Goal: Task Accomplishment & Management: Manage account settings

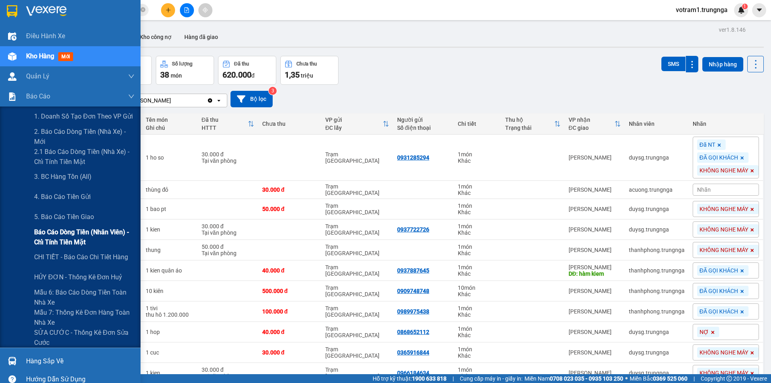
click at [43, 241] on span "Báo cáo dòng tiền (nhân viên) - chỉ tính tiền mặt" at bounding box center [84, 237] width 100 height 20
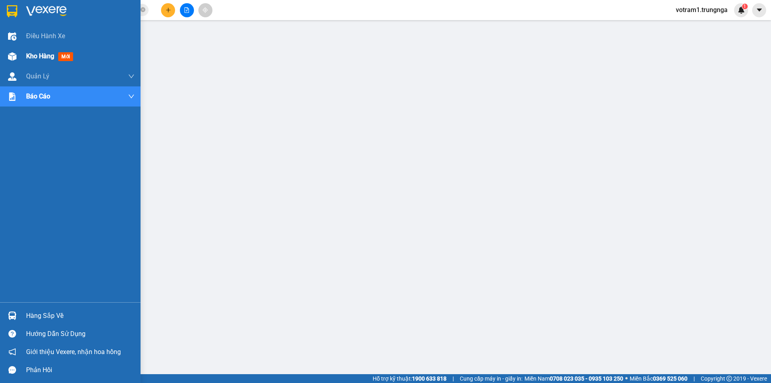
click at [10, 57] on img at bounding box center [12, 56] width 8 height 8
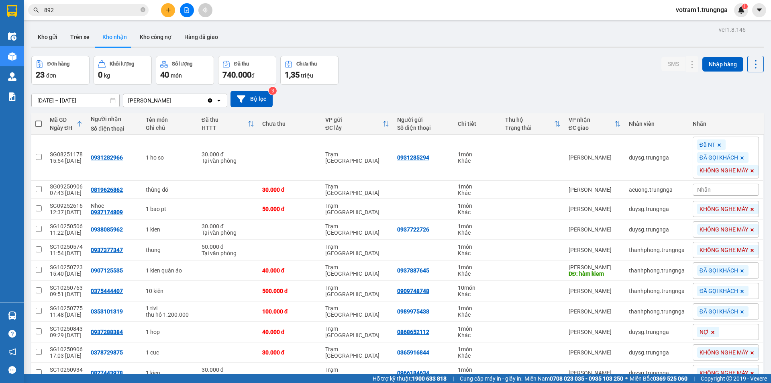
click at [405, 56] on div "Đơn hàng 23 đơn [PERSON_NAME] 0 kg Số [PERSON_NAME] 40 món Đã thu 740.000 [PERS…" at bounding box center [397, 70] width 733 height 29
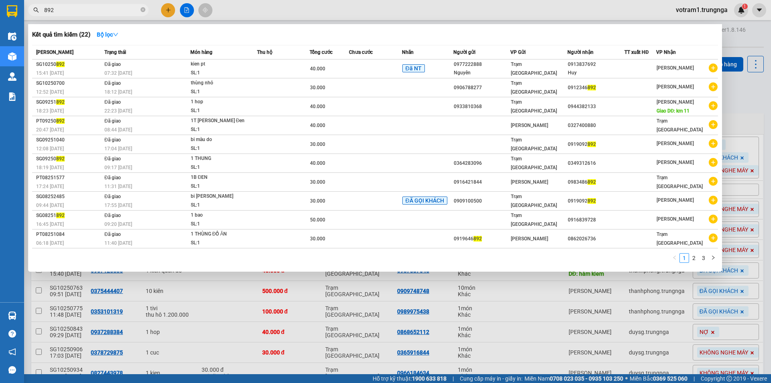
click at [93, 8] on input "892" at bounding box center [91, 10] width 95 height 9
type input "8"
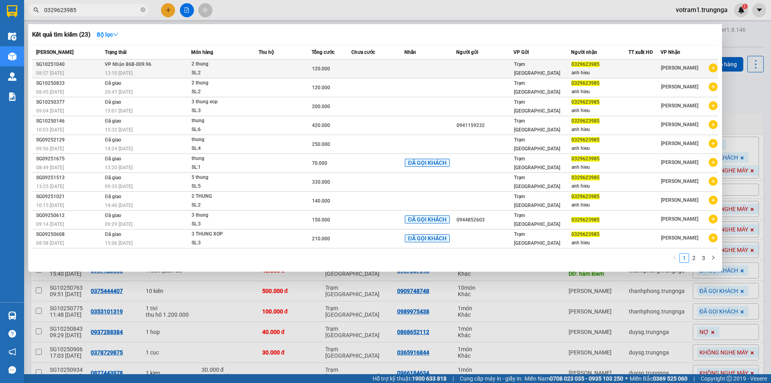
type input "0329623985"
click at [541, 75] on td "Trạm [GEOGRAPHIC_DATA]" at bounding box center [542, 68] width 57 height 19
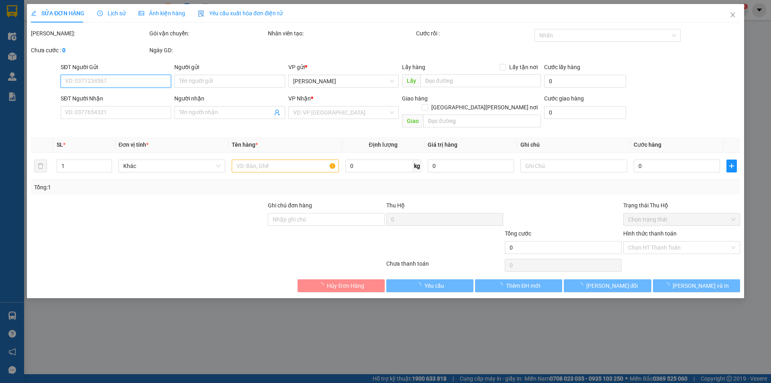
type input "0329623985"
type input "anh hieu"
type input "120.000"
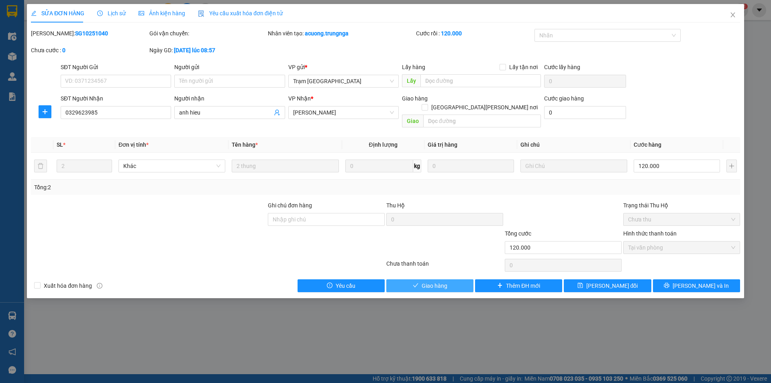
click at [446, 281] on span "Giao hàng" at bounding box center [435, 285] width 26 height 9
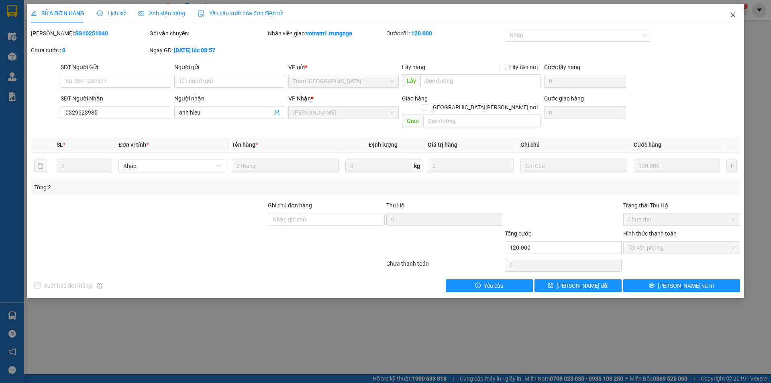
click at [737, 14] on span "Close" at bounding box center [733, 15] width 22 height 22
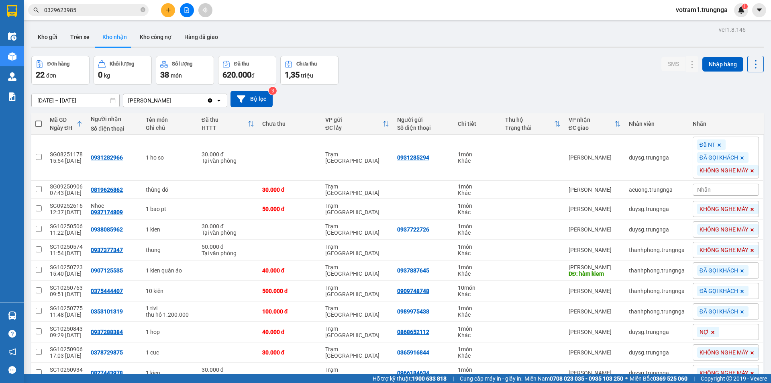
click at [394, 86] on div "[DATE] – [DATE] Press the down arrow key to interact with the calendar and sele…" at bounding box center [397, 99] width 733 height 29
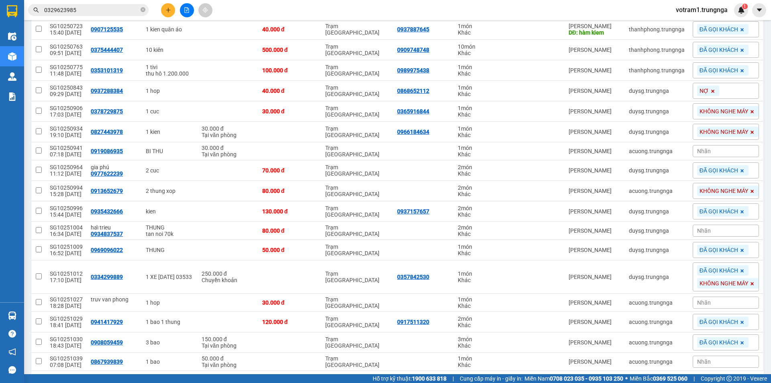
scroll to position [271, 0]
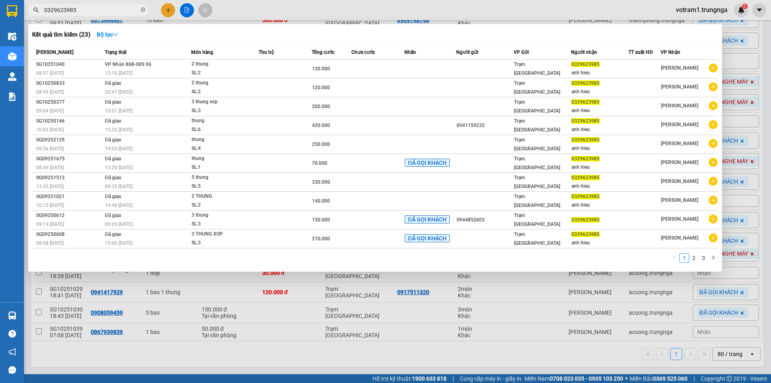
click at [110, 14] on span "0329623985" at bounding box center [88, 10] width 121 height 12
click at [108, 8] on input "0329623985" at bounding box center [91, 10] width 95 height 9
type input "0"
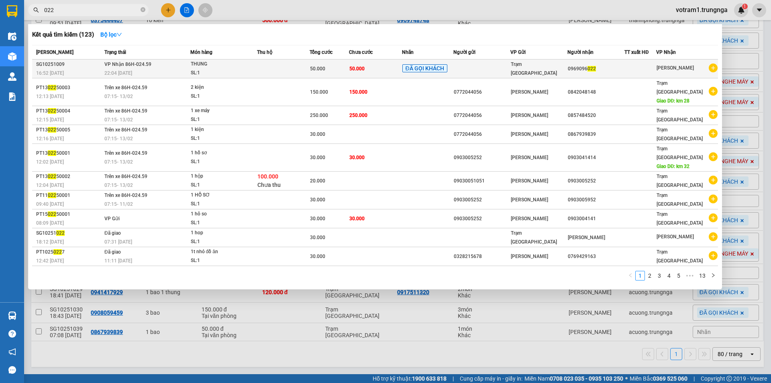
type input "022"
click at [178, 70] on div "22:04 [DATE]" at bounding box center [147, 73] width 86 height 9
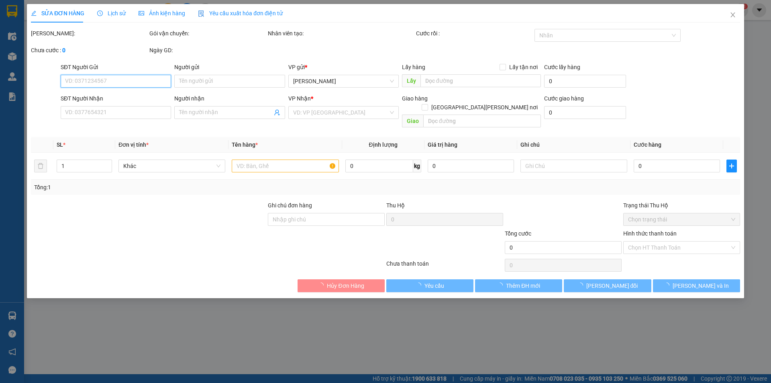
type input "0969096022"
type input "50.000"
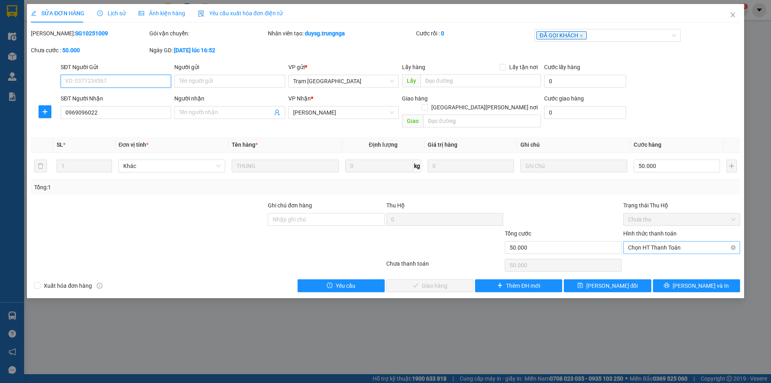
click at [643, 241] on span "Chọn HT Thanh Toán" at bounding box center [681, 247] width 107 height 12
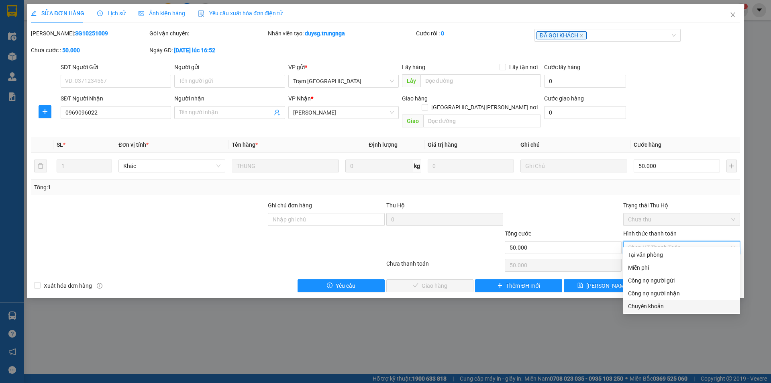
click at [653, 306] on div "Chuyển khoản" at bounding box center [681, 306] width 107 height 9
type input "0"
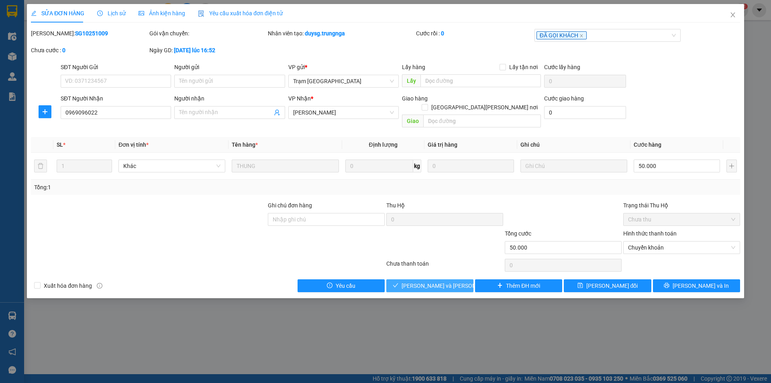
click at [435, 281] on span "[PERSON_NAME] và [PERSON_NAME] hàng" at bounding box center [456, 285] width 108 height 9
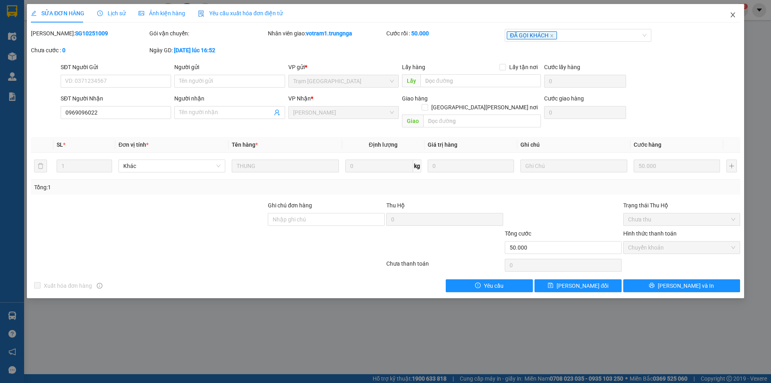
click at [737, 15] on span "Close" at bounding box center [733, 15] width 22 height 22
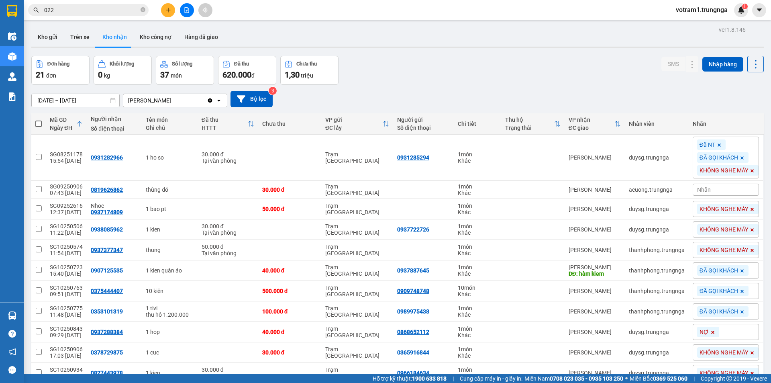
click at [128, 10] on input "022" at bounding box center [91, 10] width 95 height 9
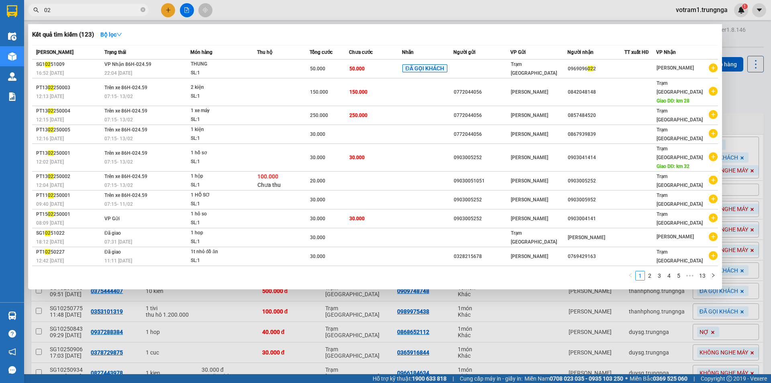
type input "0"
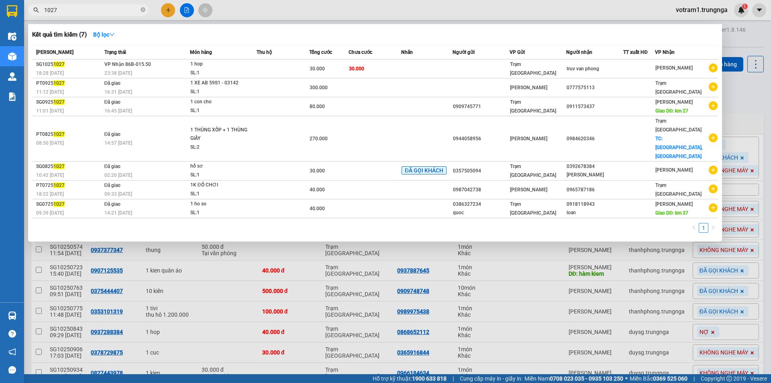
type input "1027"
click at [161, 65] on td "[PERSON_NAME] 86B-015.50 23:38 [DATE]" at bounding box center [146, 68] width 88 height 19
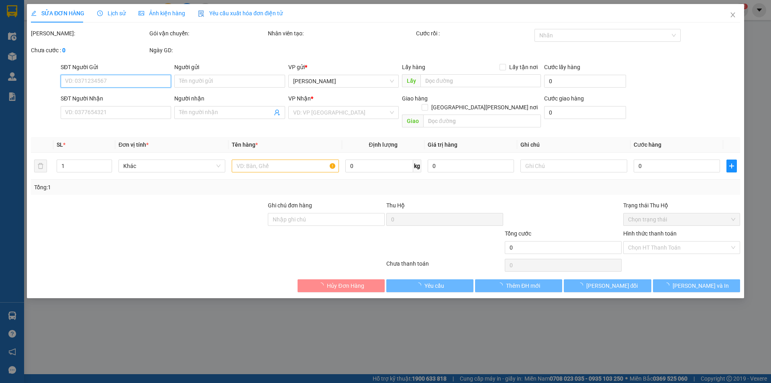
type input "truv van phong"
type input "30.000"
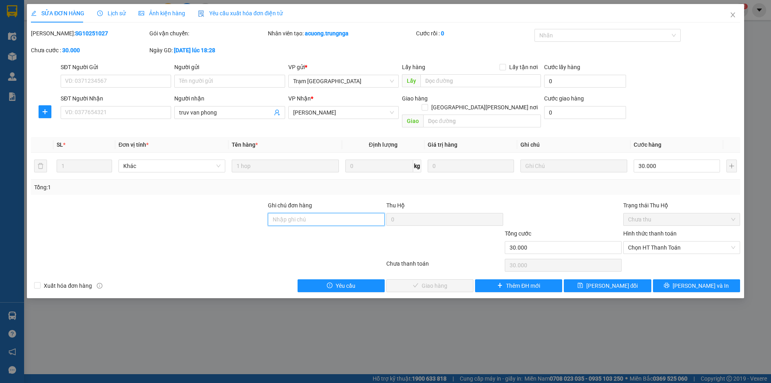
click at [329, 213] on input "Ghi chú đơn hàng" at bounding box center [326, 219] width 117 height 13
click at [675, 242] on span "Chọn HT Thanh Toán" at bounding box center [681, 247] width 107 height 12
type input "BỚT 10"
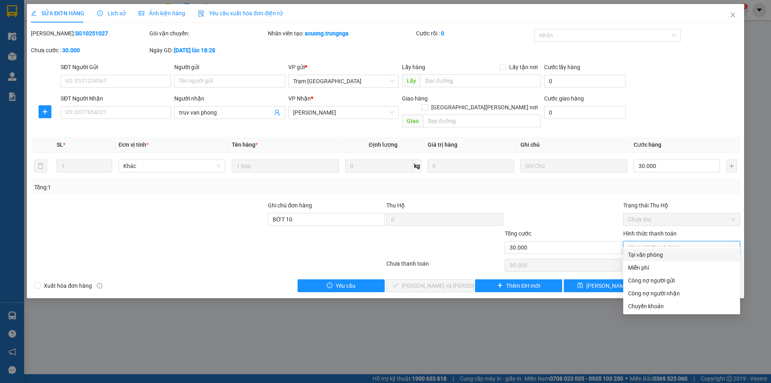
click at [669, 255] on div "Tại văn phòng" at bounding box center [681, 254] width 107 height 9
type input "0"
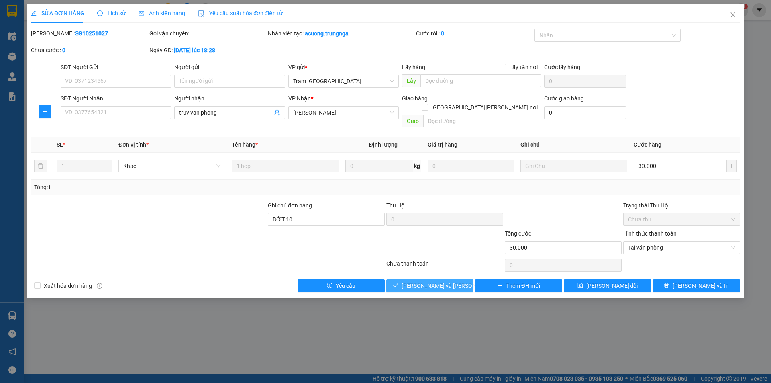
click at [446, 281] on span "[PERSON_NAME] và [PERSON_NAME] hàng" at bounding box center [456, 285] width 108 height 9
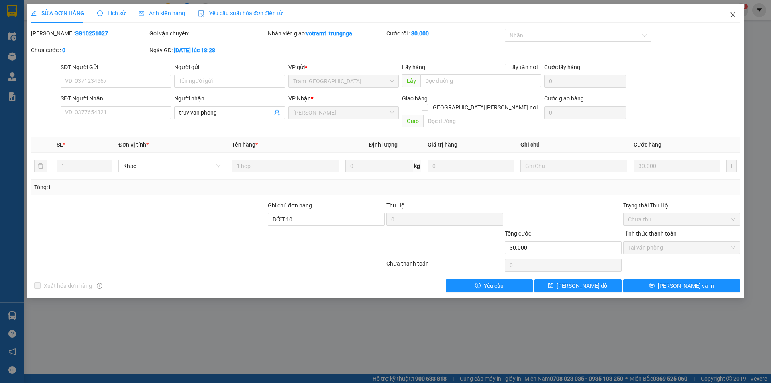
click at [731, 18] on icon "close" at bounding box center [733, 15] width 6 height 6
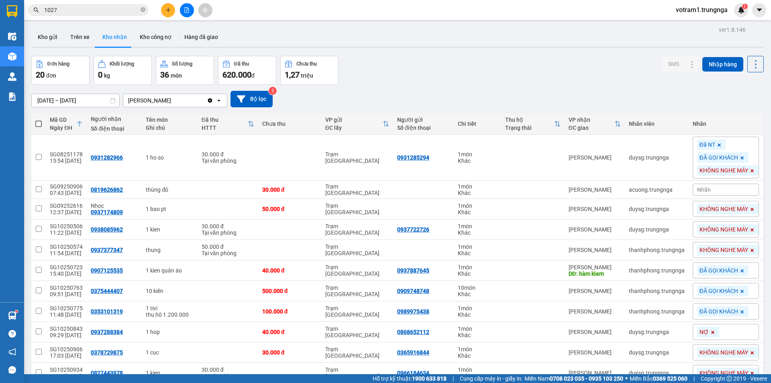
click at [124, 6] on input "1027" at bounding box center [91, 10] width 95 height 9
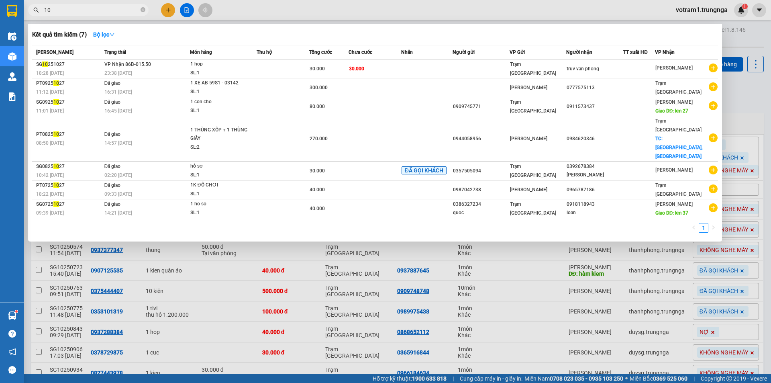
type input "1"
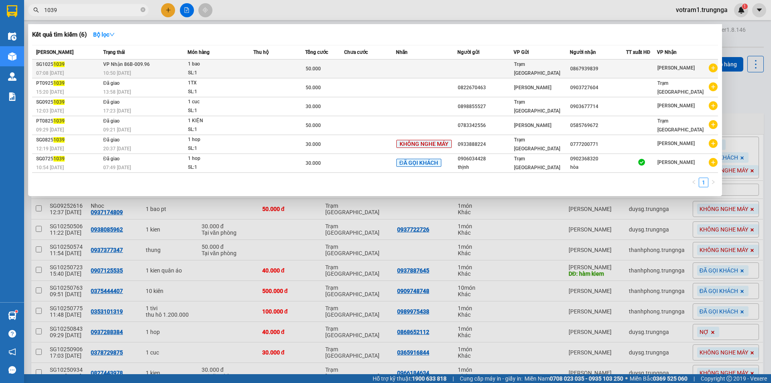
type input "1039"
click at [362, 63] on td at bounding box center [370, 68] width 52 height 19
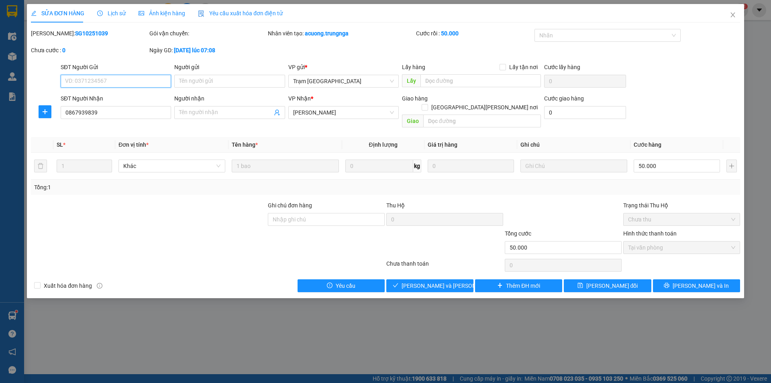
type input "0867939839"
type input "50.000"
click at [439, 281] on span "Giao hàng" at bounding box center [435, 285] width 26 height 9
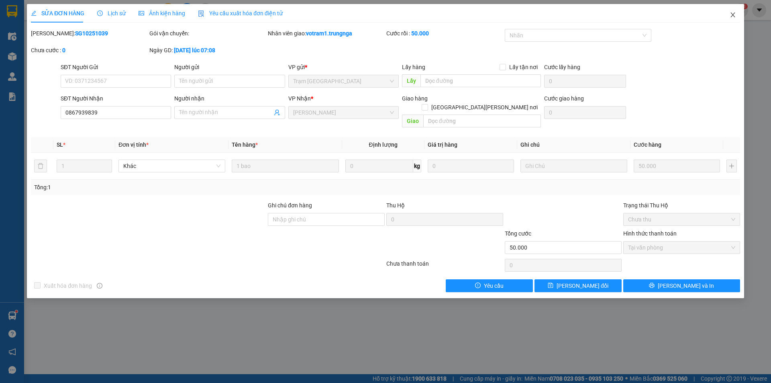
click at [732, 19] on span "Close" at bounding box center [733, 15] width 22 height 22
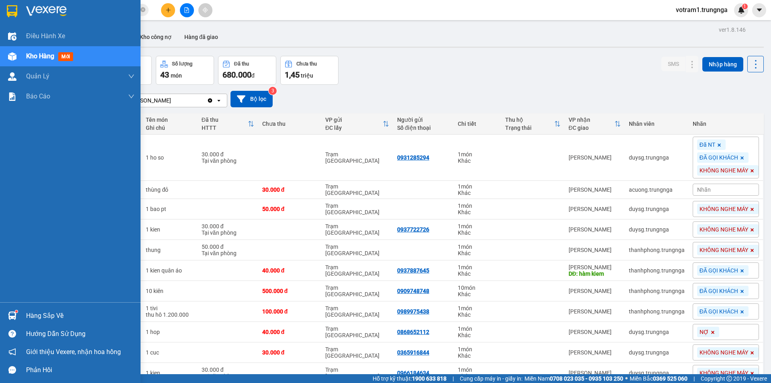
click at [18, 312] on div at bounding box center [12, 316] width 14 height 14
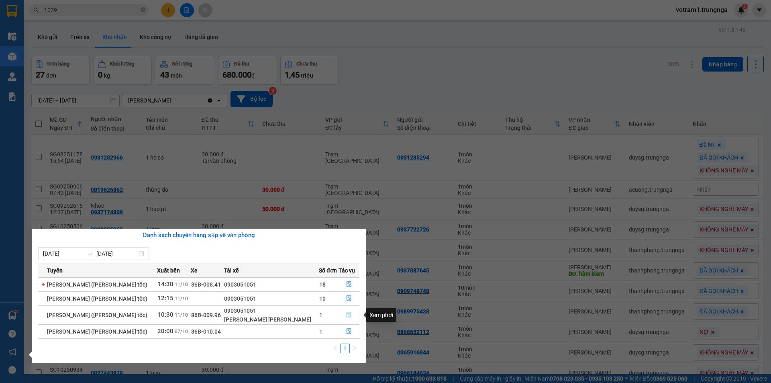
click at [348, 313] on icon "file-done" at bounding box center [349, 315] width 6 height 6
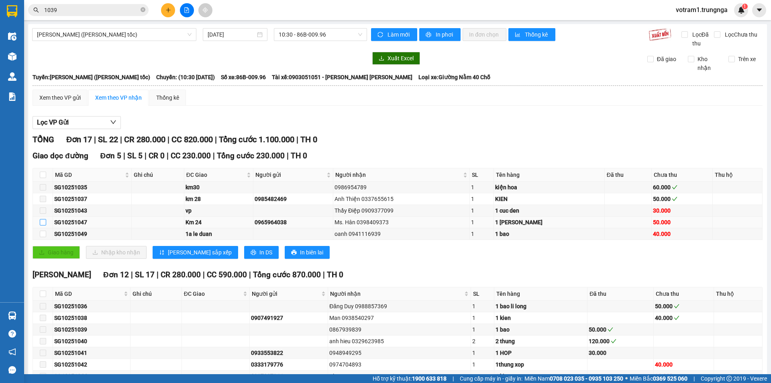
click at [40, 225] on input "checkbox" at bounding box center [43, 222] width 6 height 6
checkbox input "true"
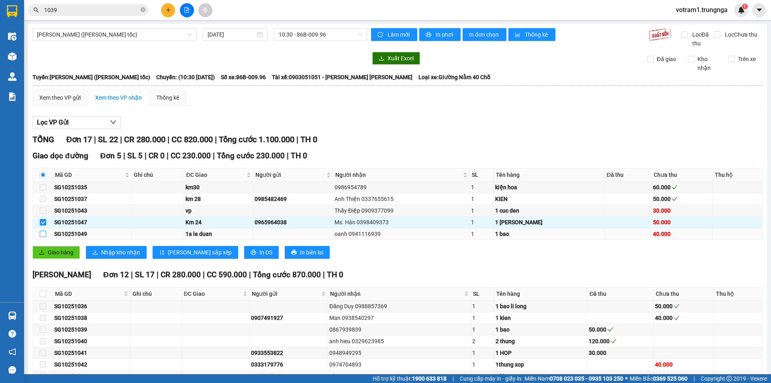
click at [44, 232] on input "checkbox" at bounding box center [43, 234] width 6 height 6
checkbox input "true"
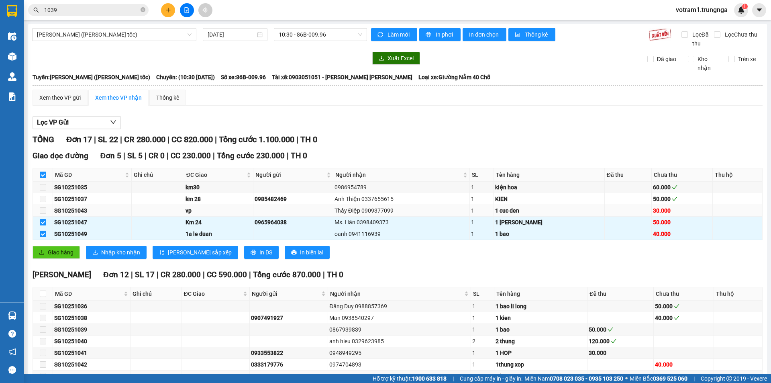
click at [46, 211] on td at bounding box center [43, 211] width 20 height 12
click at [52, 251] on span "Giao hàng" at bounding box center [61, 252] width 26 height 9
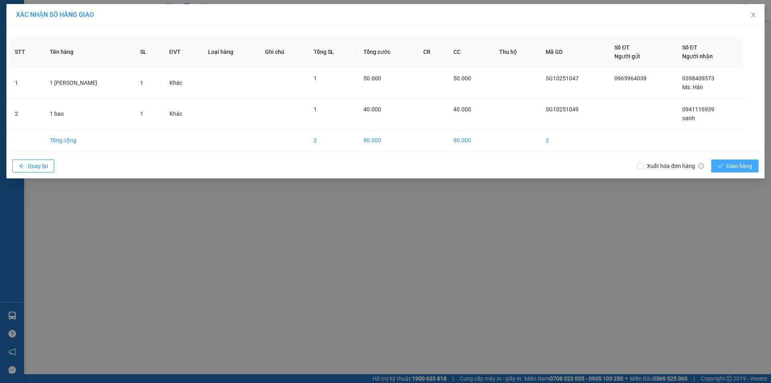
click at [726, 167] on button "Giao hàng" at bounding box center [734, 165] width 47 height 13
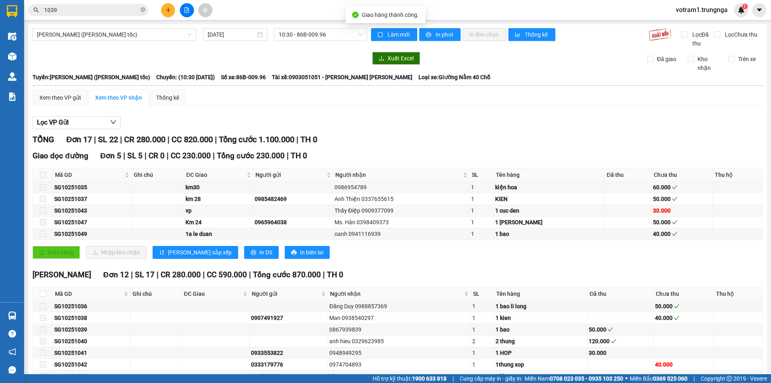
click at [355, 258] on div "Giao hàng Nhập kho nhận Lưu sắp xếp In DS In biên lai" at bounding box center [398, 252] width 730 height 13
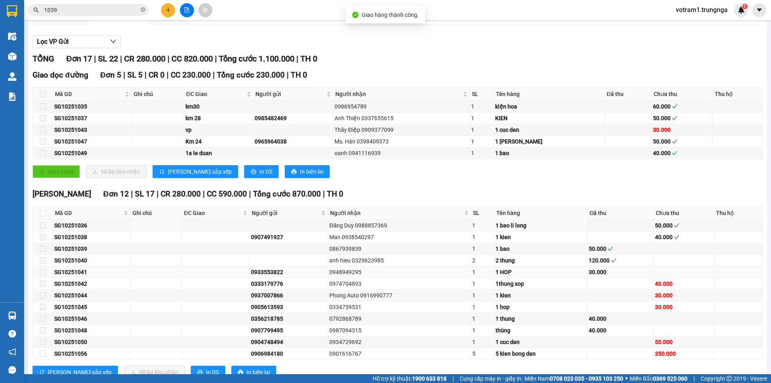
scroll to position [108, 0]
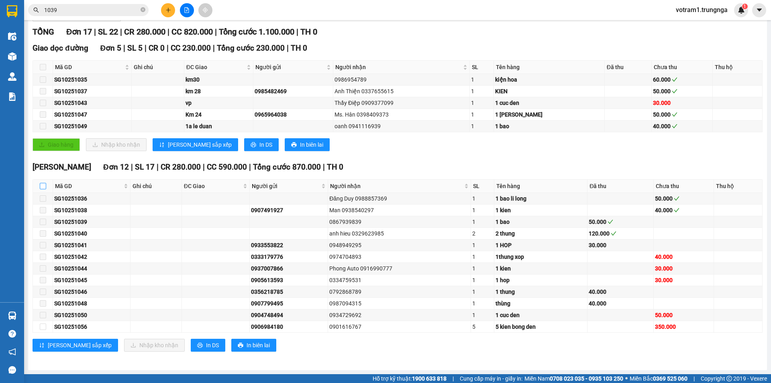
click at [45, 187] on input "checkbox" at bounding box center [43, 186] width 6 height 6
checkbox input "true"
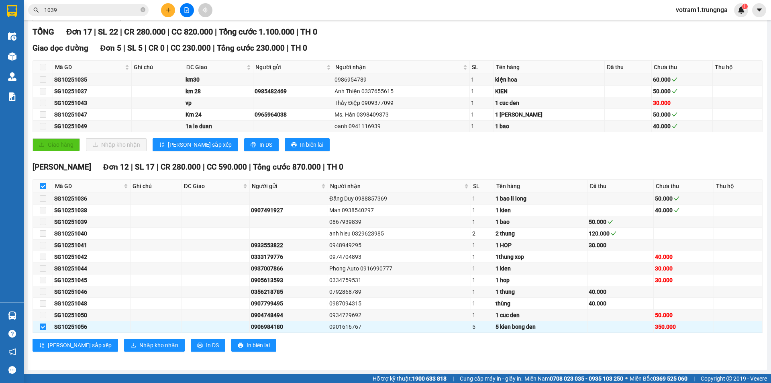
click at [323, 355] on div "[PERSON_NAME] [PERSON_NAME] 12 | SL 17 | CR 280.000 | CC 590.000 | [PERSON_NAME…" at bounding box center [398, 259] width 730 height 196
click at [143, 10] on icon "close-circle" at bounding box center [143, 9] width 5 height 5
click at [123, 12] on input "text" at bounding box center [91, 10] width 95 height 9
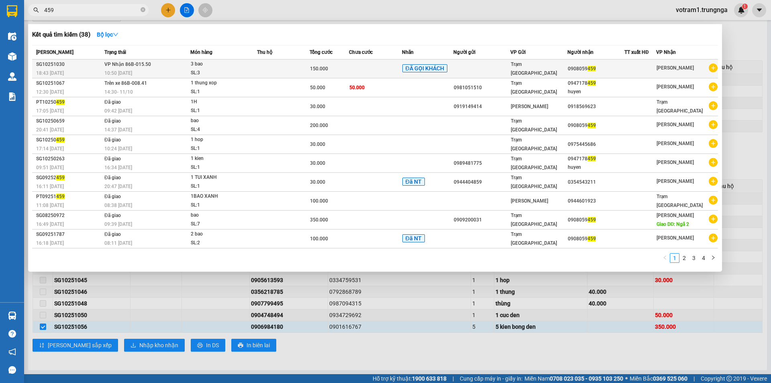
type input "459"
click at [245, 66] on div "3 bao" at bounding box center [221, 64] width 60 height 9
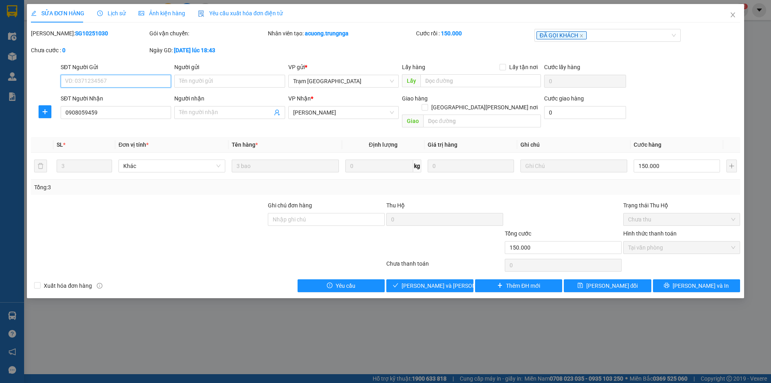
type input "0908059459"
type input "150.000"
click at [442, 281] on span "Giao hàng" at bounding box center [435, 285] width 26 height 9
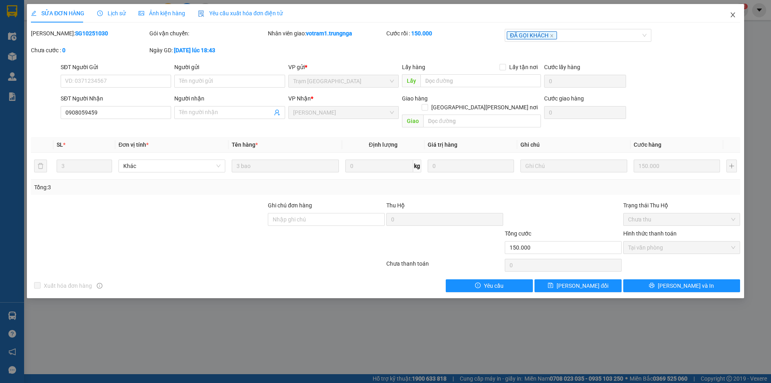
click at [732, 13] on icon "close" at bounding box center [733, 15] width 6 height 6
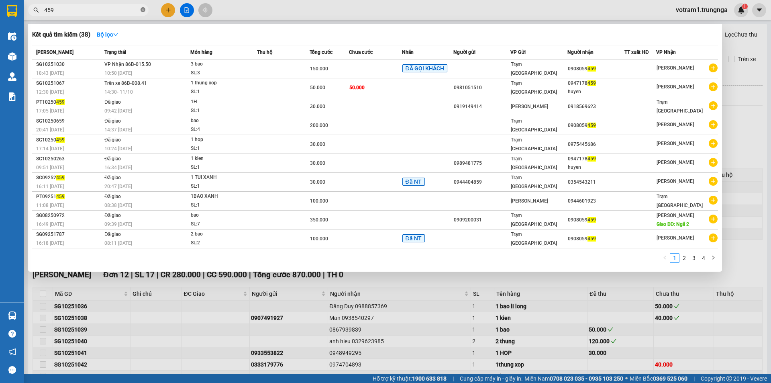
click at [144, 10] on icon "close-circle" at bounding box center [143, 9] width 5 height 5
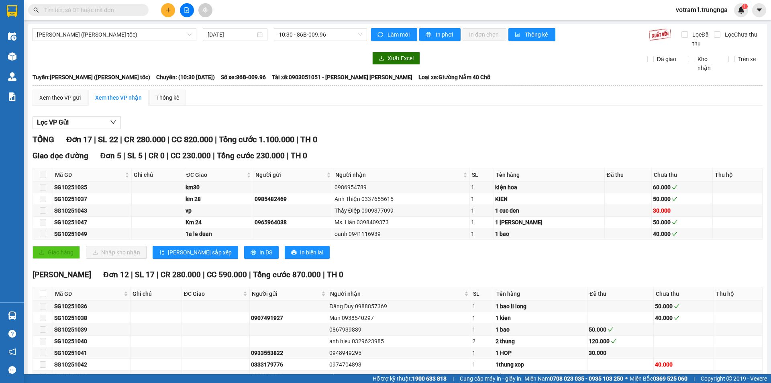
click at [104, 11] on input "text" at bounding box center [91, 10] width 95 height 9
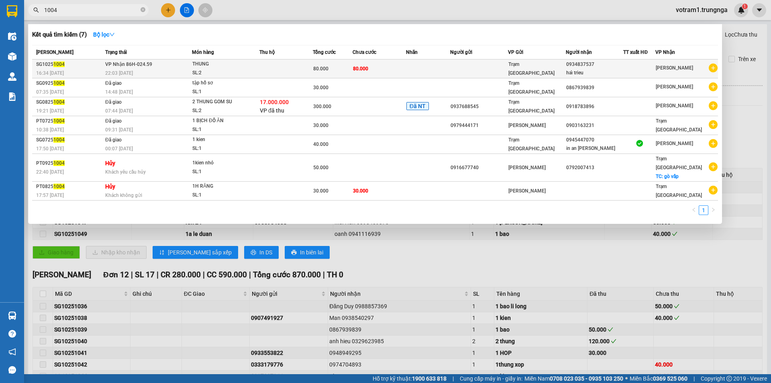
type input "1004"
click at [213, 62] on div "THUNG" at bounding box center [222, 64] width 60 height 9
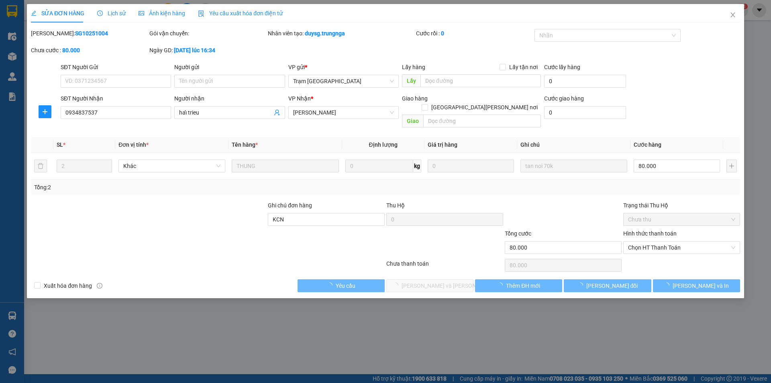
type input "0934837537"
type input "haỉ trieu"
type input "KCN"
type input "80.000"
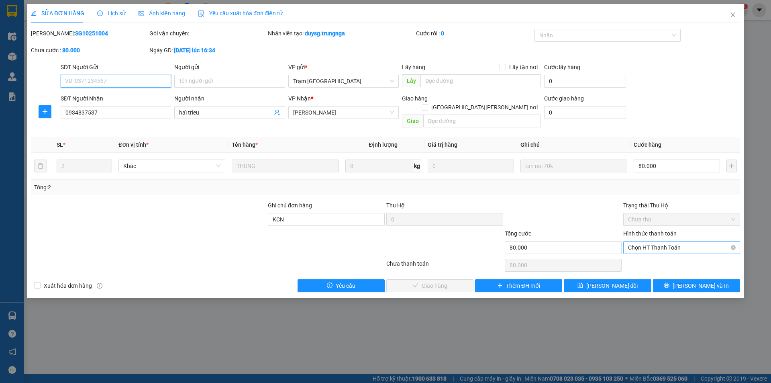
click at [690, 245] on div "Chọn HT Thanh Toán" at bounding box center [681, 247] width 117 height 13
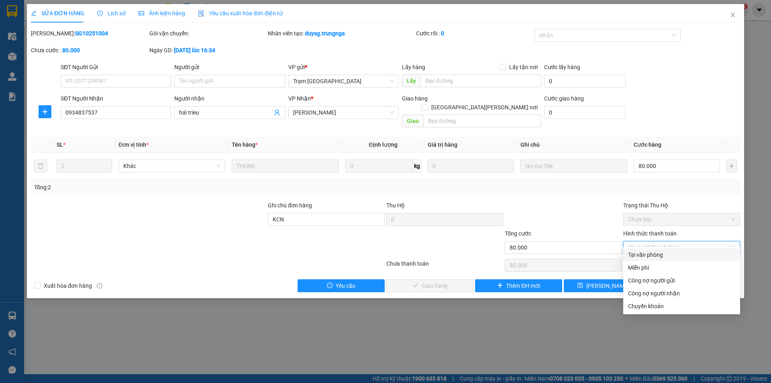
click at [673, 255] on div "Tại văn phòng" at bounding box center [681, 254] width 107 height 9
type input "0"
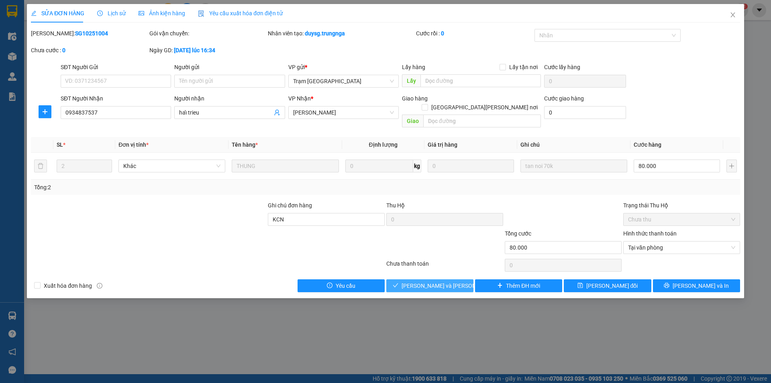
click at [449, 281] on span "[PERSON_NAME] và [PERSON_NAME] hàng" at bounding box center [456, 285] width 108 height 9
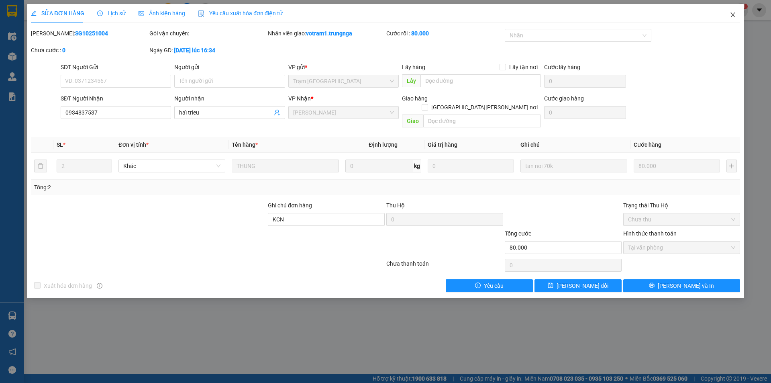
click at [732, 16] on icon "close" at bounding box center [733, 14] width 4 height 5
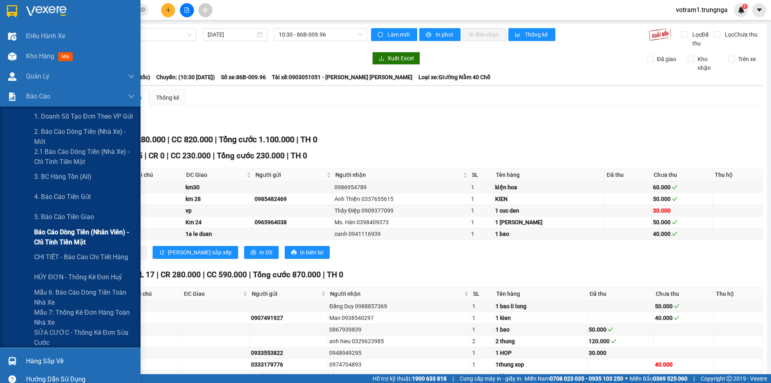
click at [73, 239] on span "Báo cáo dòng tiền (nhân viên) - chỉ tính tiền mặt" at bounding box center [84, 237] width 100 height 20
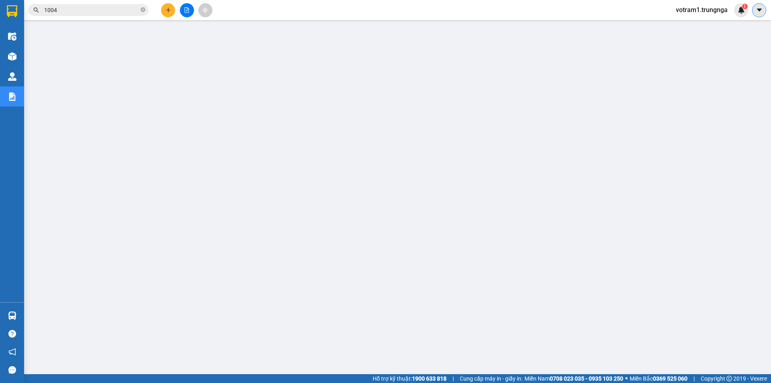
click at [760, 12] on icon "caret-down" at bounding box center [759, 9] width 7 height 7
click at [701, 5] on span "votram1.trungnga" at bounding box center [702, 10] width 65 height 10
click at [693, 26] on span "Đăng xuất" at bounding box center [705, 24] width 48 height 9
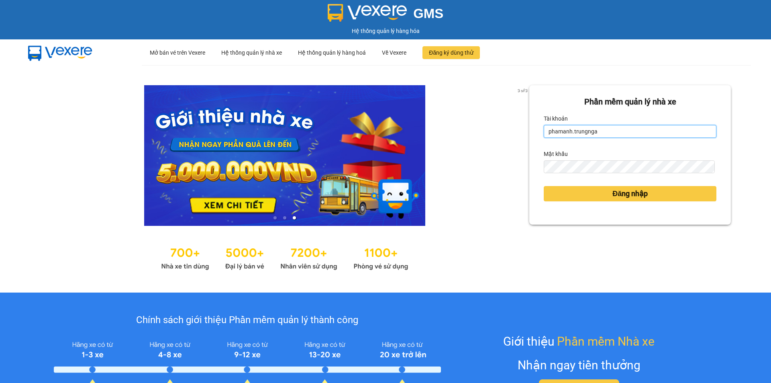
drag, startPoint x: 567, startPoint y: 132, endPoint x: 526, endPoint y: 137, distance: 41.8
click at [529, 137] on div "Phần mềm quản lý nhà xe Tài khoản phamanh.trungnga Mật khẩu Đăng nhập" at bounding box center [630, 154] width 202 height 139
type input "hongphuc1.trungnga"
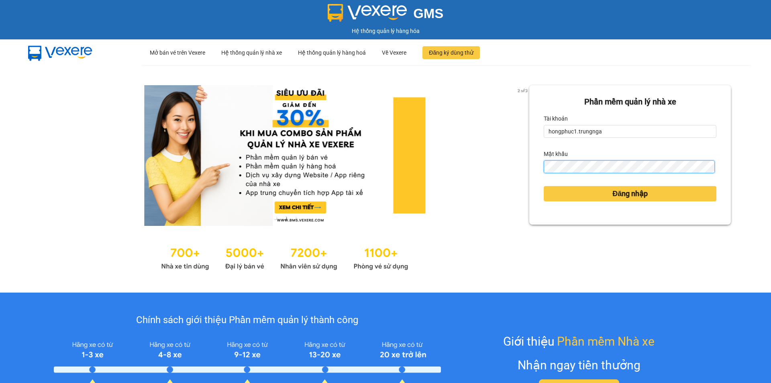
click at [544, 186] on button "Đăng nhập" at bounding box center [630, 193] width 173 height 15
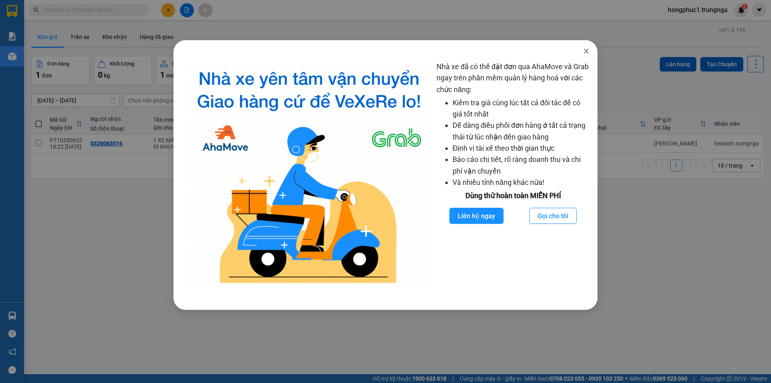
click at [584, 49] on icon "close" at bounding box center [586, 51] width 6 height 6
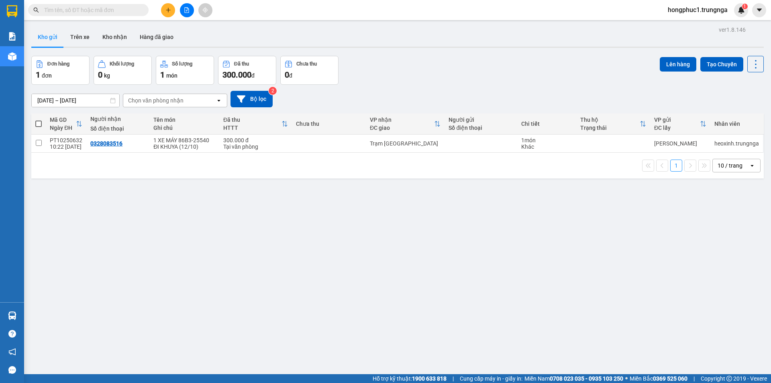
click at [83, 8] on input "text" at bounding box center [91, 10] width 95 height 9
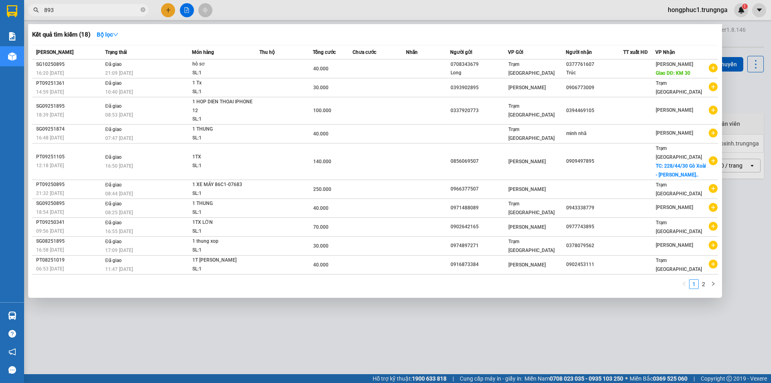
type input "893"
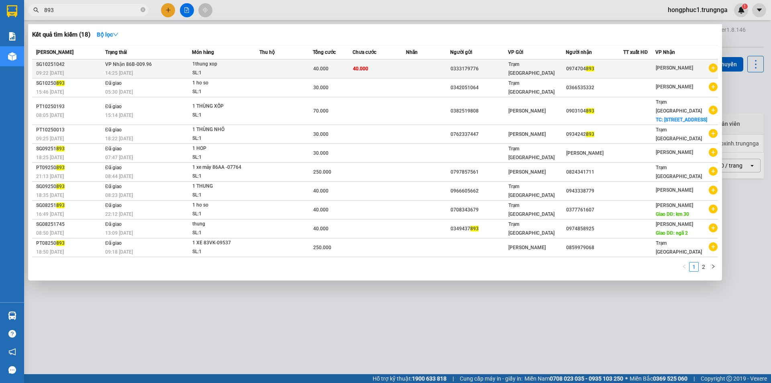
click at [376, 75] on td "40.000" at bounding box center [379, 68] width 53 height 19
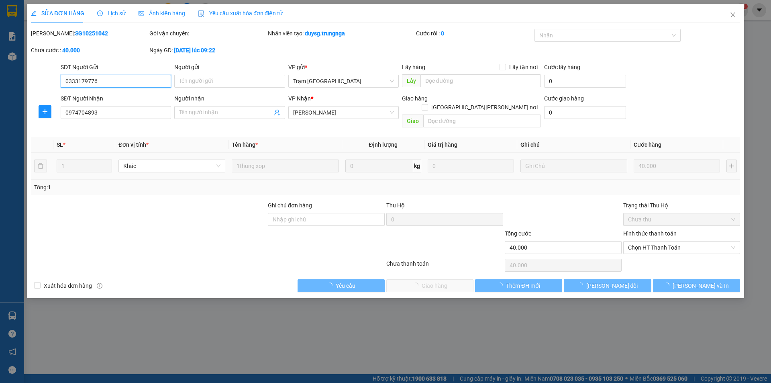
type input "0333179776"
type input "0974704893"
type input "40.000"
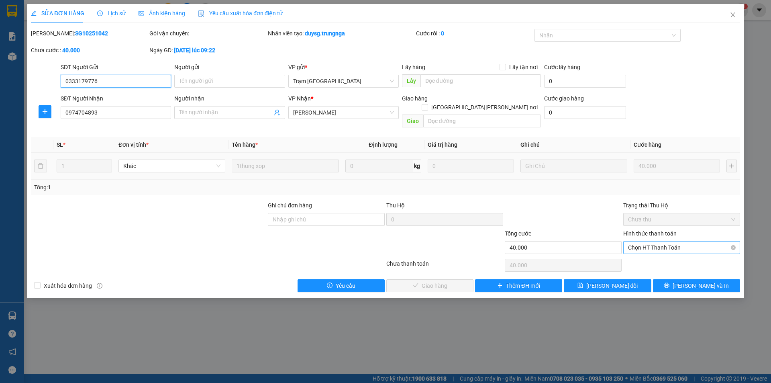
click at [703, 241] on span "Chọn HT Thanh Toán" at bounding box center [681, 247] width 107 height 12
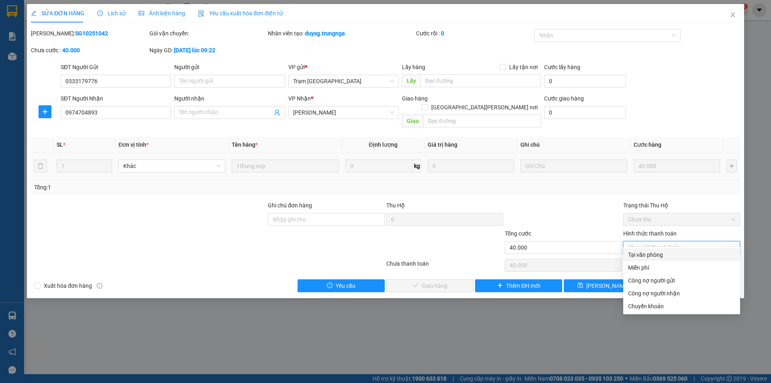
click at [673, 259] on div "Tại văn phòng" at bounding box center [681, 254] width 107 height 9
type input "0"
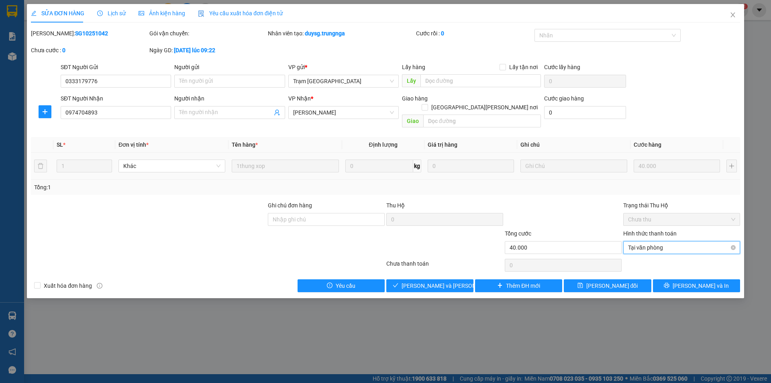
click at [635, 242] on span "Tại văn phòng" at bounding box center [681, 247] width 107 height 12
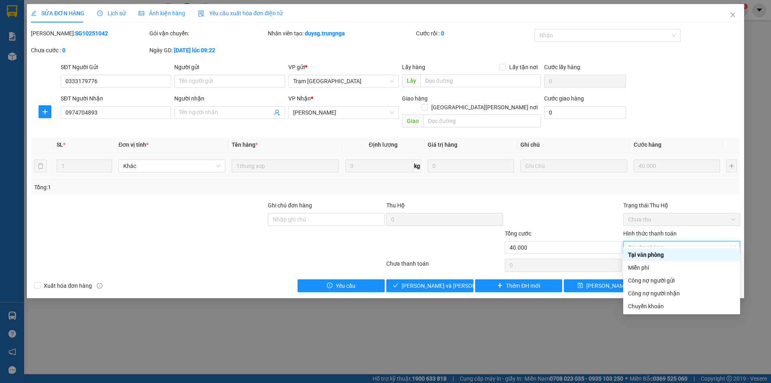
click at [641, 253] on div "Tại văn phòng" at bounding box center [681, 254] width 107 height 9
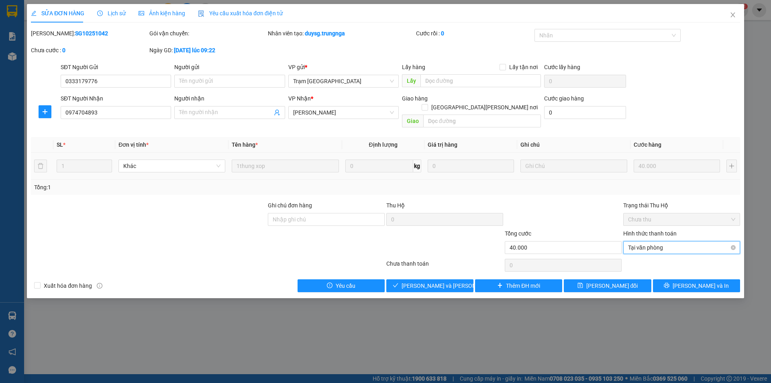
click at [642, 241] on span "Tại văn phòng" at bounding box center [681, 247] width 107 height 12
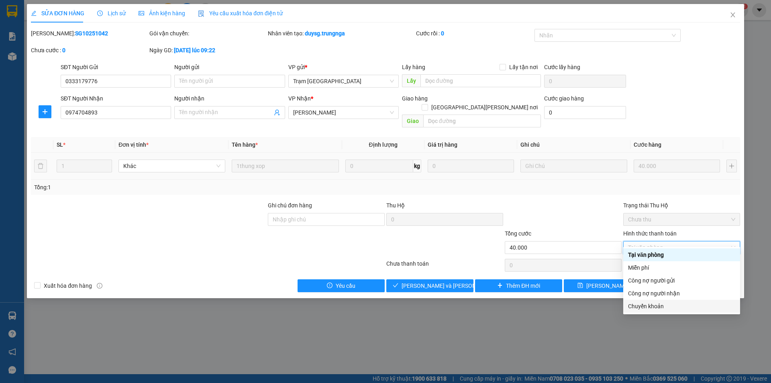
click at [642, 306] on div "Chuyển khoản" at bounding box center [681, 306] width 107 height 9
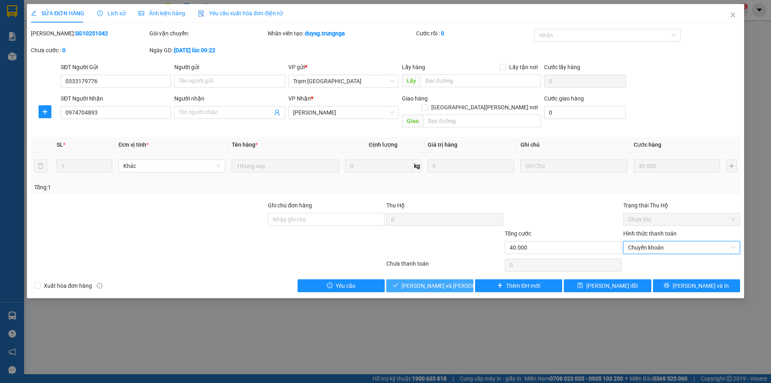
click at [458, 279] on button "[PERSON_NAME] và [PERSON_NAME] hàng" at bounding box center [429, 285] width 87 height 13
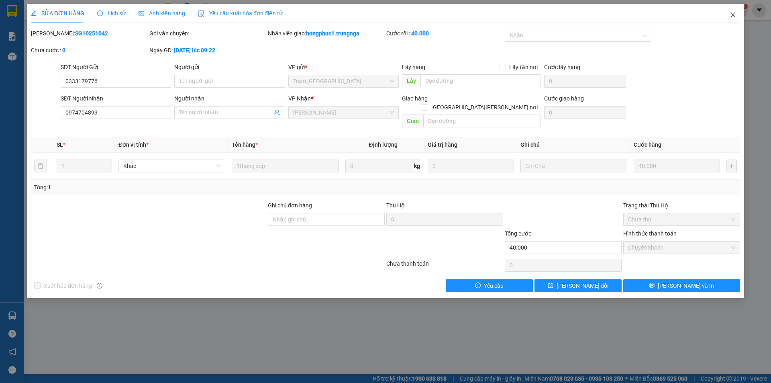
click at [736, 16] on icon "close" at bounding box center [733, 15] width 6 height 6
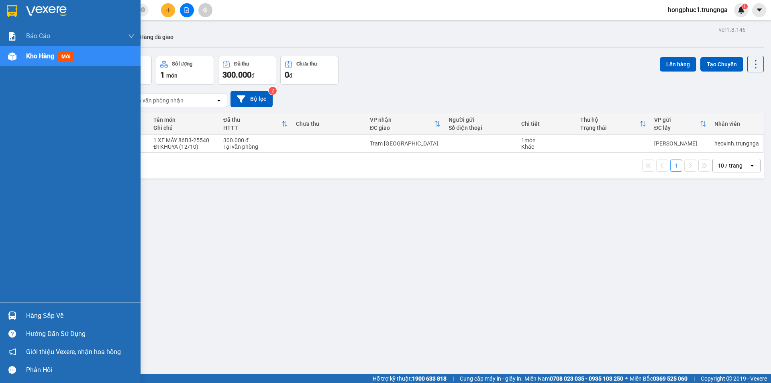
click at [19, 317] on div "Hàng sắp về" at bounding box center [70, 316] width 141 height 18
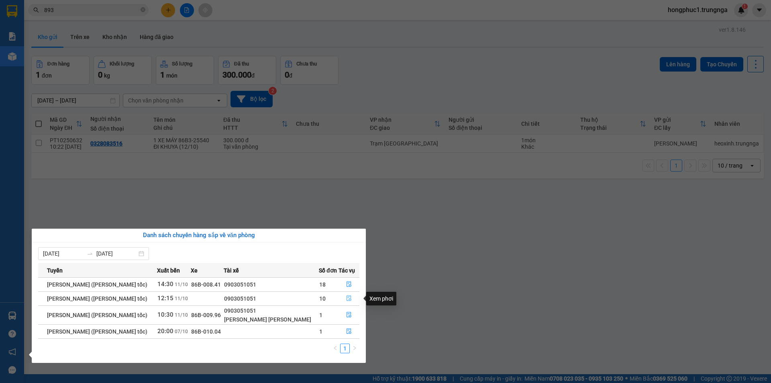
click at [348, 298] on icon "file-done" at bounding box center [349, 298] width 6 height 6
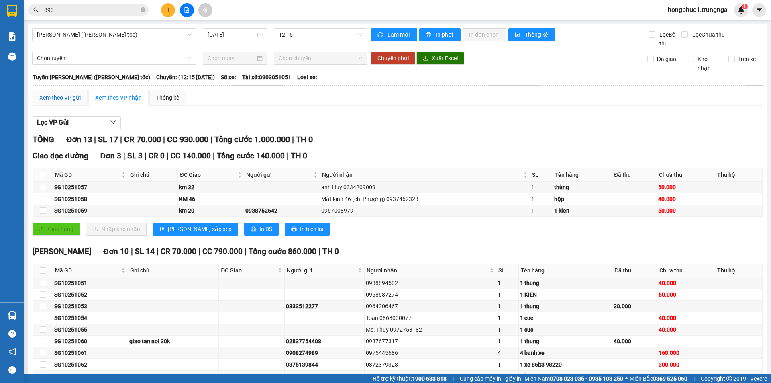
click at [72, 98] on div "Xem theo VP gửi" at bounding box center [59, 97] width 41 height 9
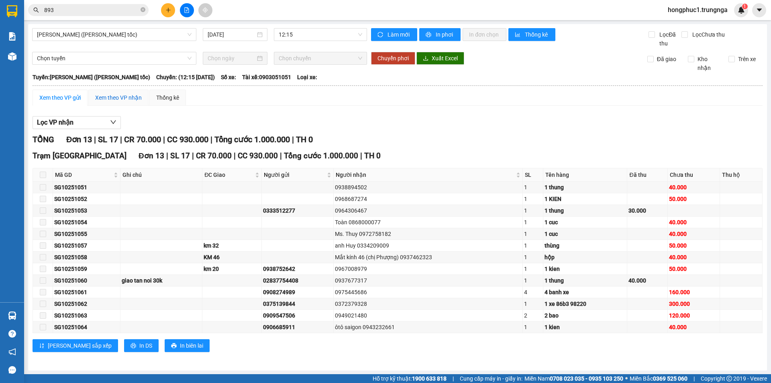
click at [100, 98] on div "Xem theo VP nhận" at bounding box center [118, 97] width 47 height 9
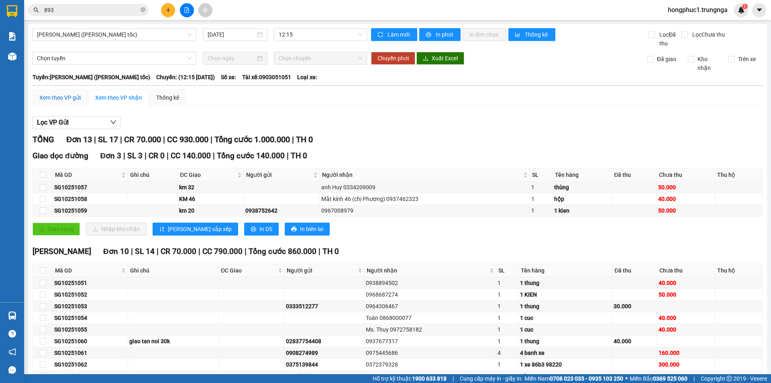
click at [54, 99] on div "Xem theo VP gửi" at bounding box center [59, 97] width 41 height 9
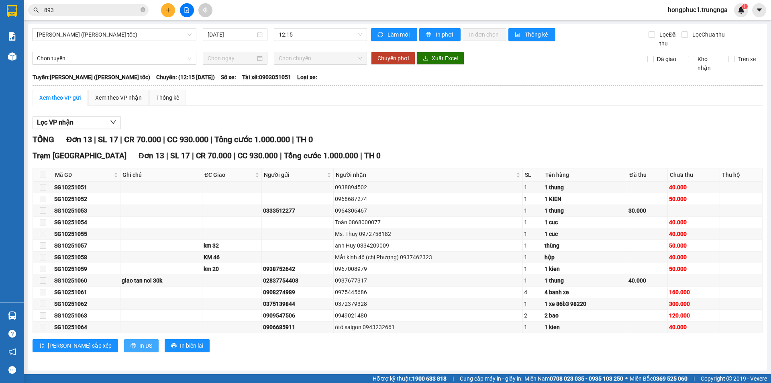
click at [139, 342] on span "In DS" at bounding box center [145, 345] width 13 height 9
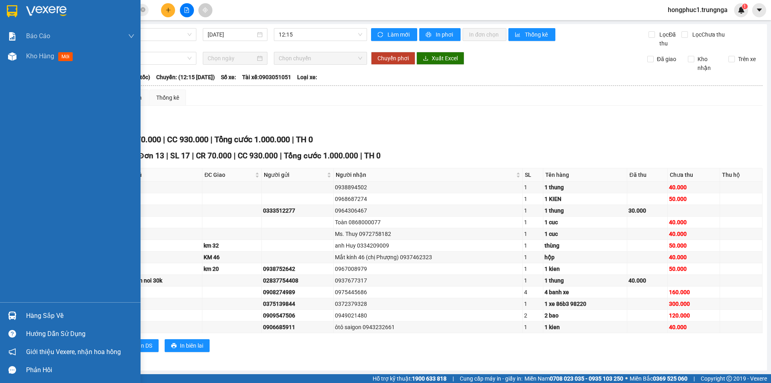
click at [37, 314] on div "Hàng sắp về" at bounding box center [80, 316] width 108 height 12
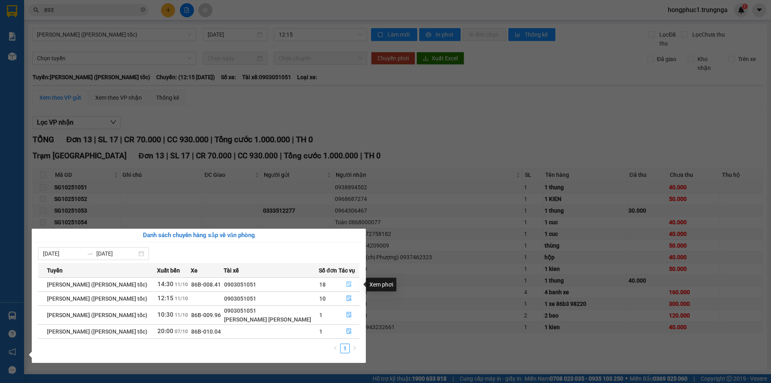
click at [346, 284] on icon "file-done" at bounding box center [349, 284] width 6 height 6
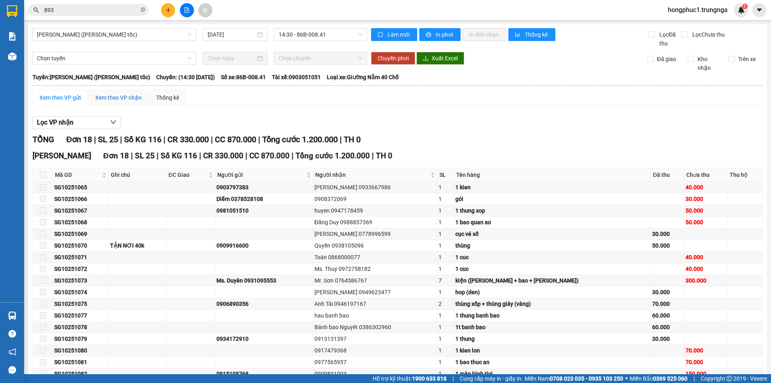
click at [115, 100] on div "Xem theo VP nhận" at bounding box center [118, 97] width 47 height 9
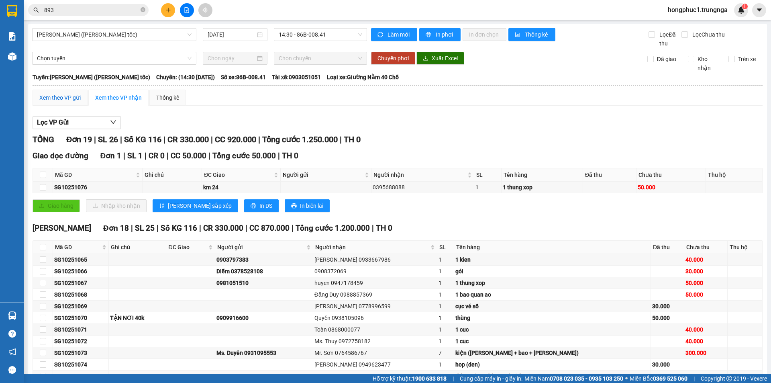
click at [66, 96] on div "Xem theo VP gửi" at bounding box center [59, 97] width 41 height 9
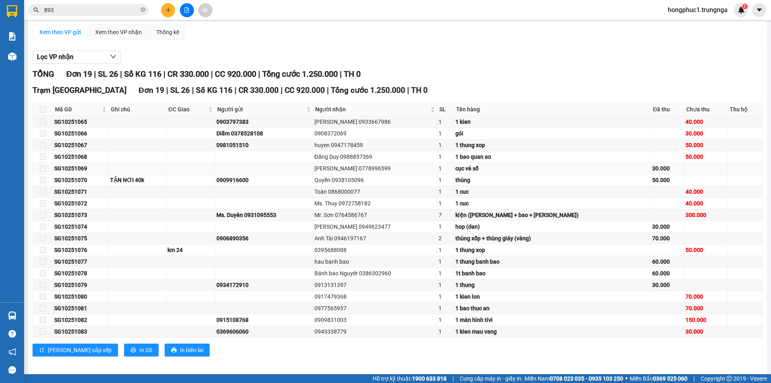
scroll to position [70, 0]
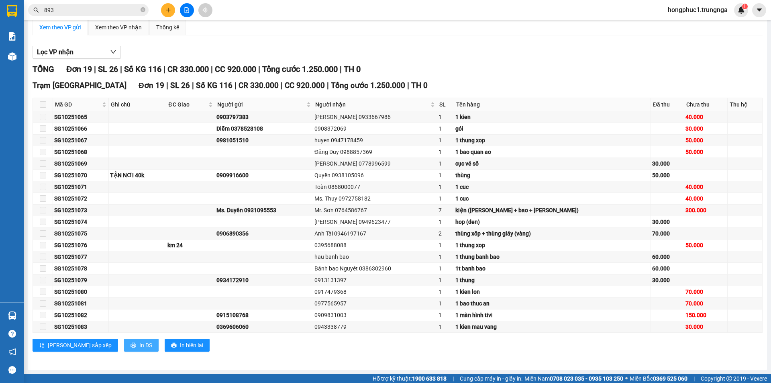
click at [131, 346] on icon "printer" at bounding box center [133, 345] width 5 height 5
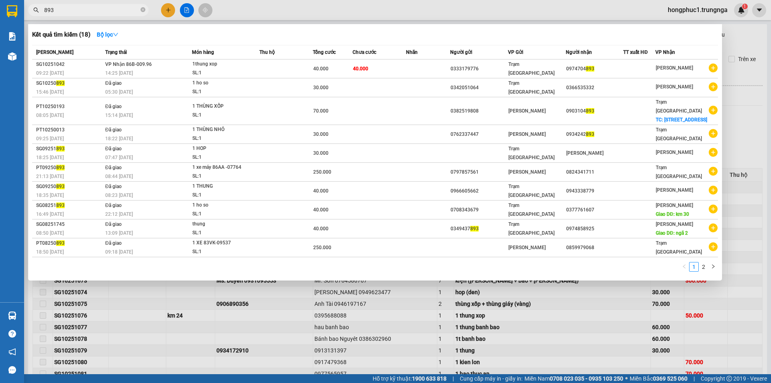
click at [114, 7] on input "893" at bounding box center [91, 10] width 95 height 9
type input "8"
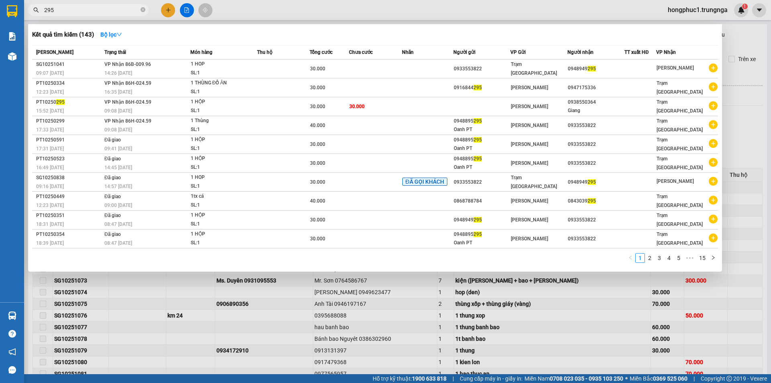
click at [748, 126] on div at bounding box center [385, 191] width 771 height 383
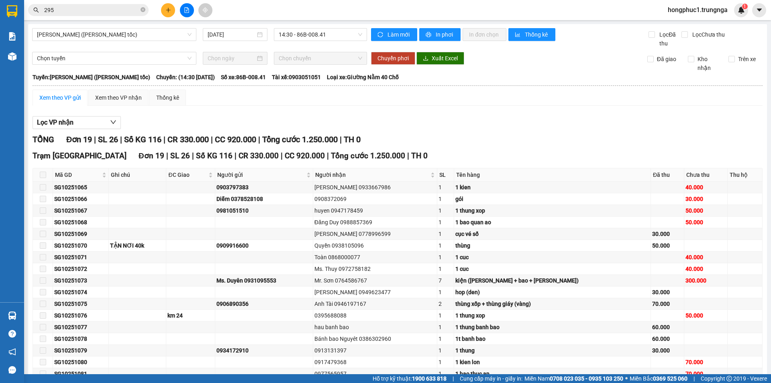
click at [134, 12] on input "295" at bounding box center [91, 10] width 95 height 9
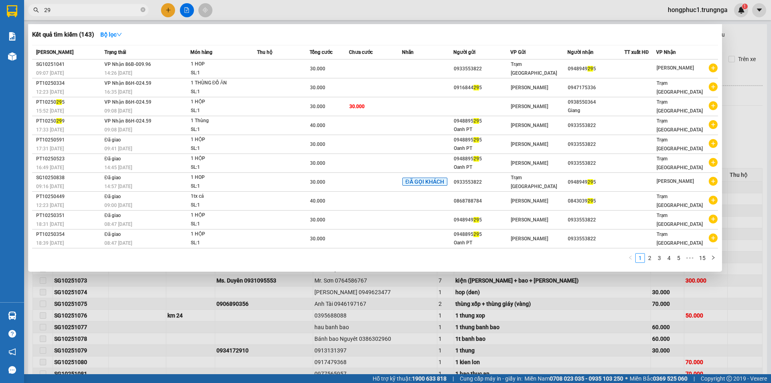
type input "2"
type input "692"
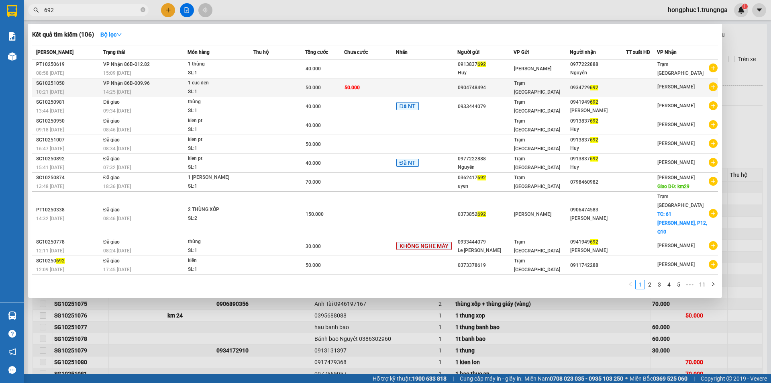
click at [380, 85] on td "50.000" at bounding box center [370, 87] width 52 height 19
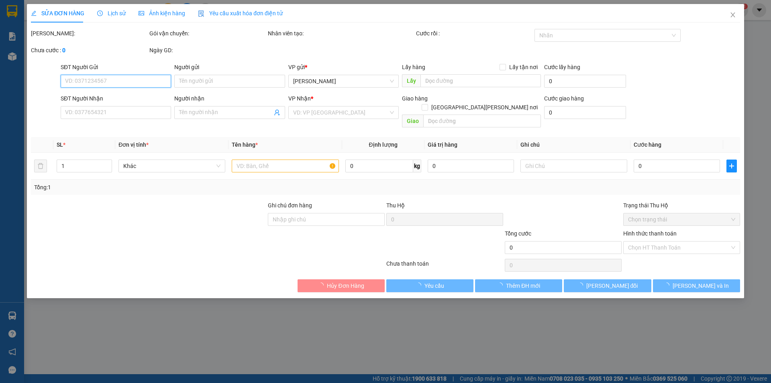
type input "0904748494"
type input "0934729692"
type input "50.000"
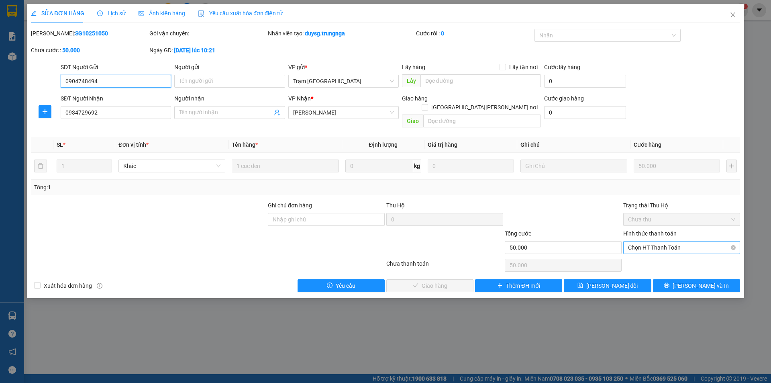
drag, startPoint x: 658, startPoint y: 301, endPoint x: 660, endPoint y: 237, distance: 64.7
click at [660, 241] on span "Chọn HT Thanh Toán" at bounding box center [681, 247] width 107 height 12
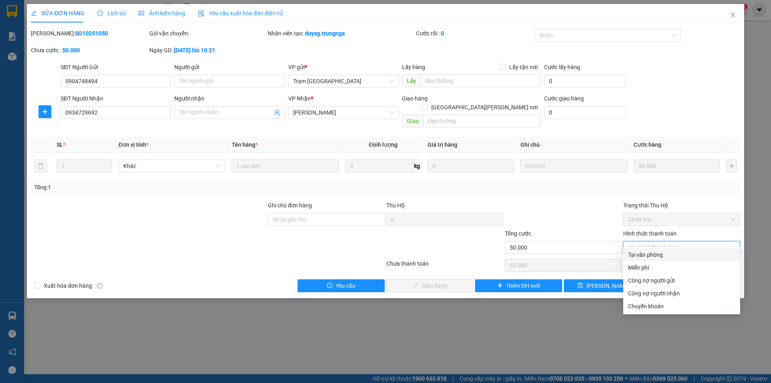
click at [659, 254] on div "Tại văn phòng" at bounding box center [681, 254] width 107 height 9
type input "0"
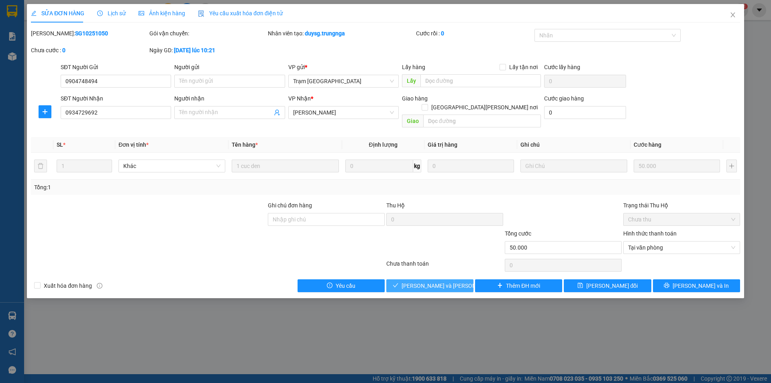
click at [466, 279] on button "[PERSON_NAME] và [PERSON_NAME] hàng" at bounding box center [429, 285] width 87 height 13
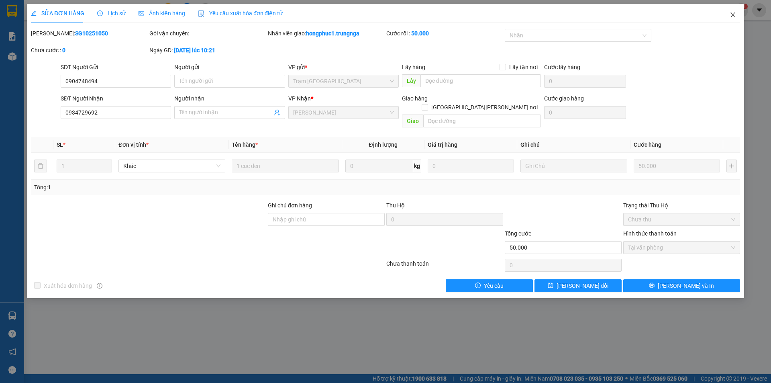
click at [736, 14] on icon "close" at bounding box center [733, 15] width 6 height 6
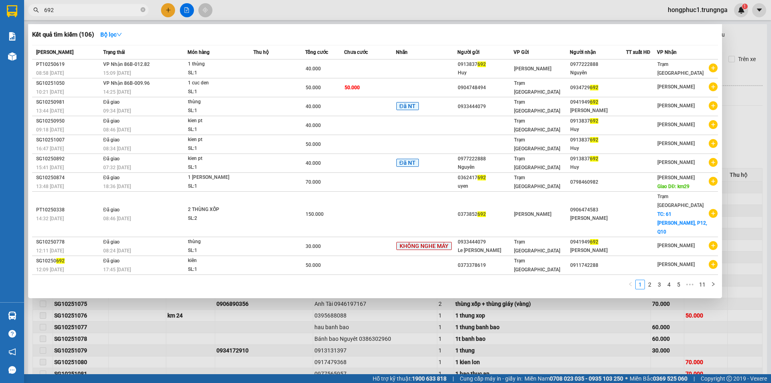
drag, startPoint x: 87, startPoint y: 12, endPoint x: 35, endPoint y: 16, distance: 52.0
click at [35, 16] on div "Kết quả tìm kiếm ( 106 ) Bộ lọc Mã ĐH Trạng thái Món hàng Thu hộ Tổng cước Chưa…" at bounding box center [78, 10] width 157 height 14
type input "777"
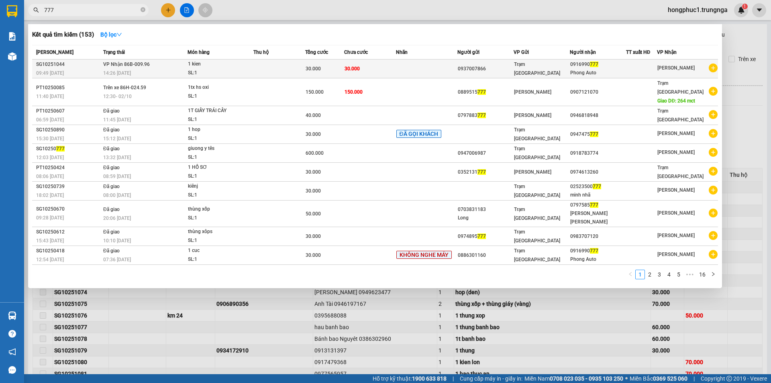
click at [419, 65] on td at bounding box center [427, 68] width 62 height 19
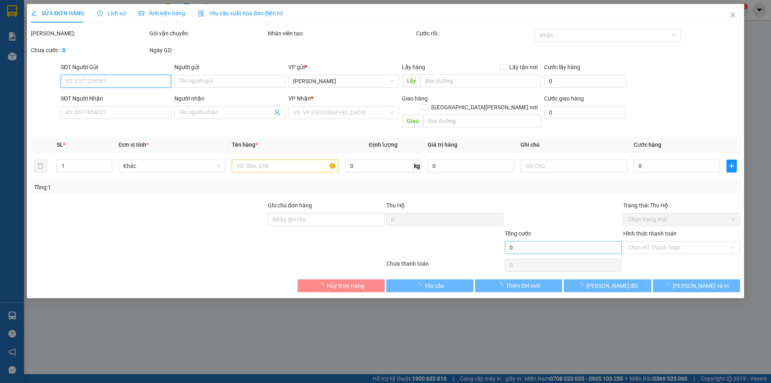
type input "0937007866"
type input "0916990777"
type input "Phong Auto"
type input "30.000"
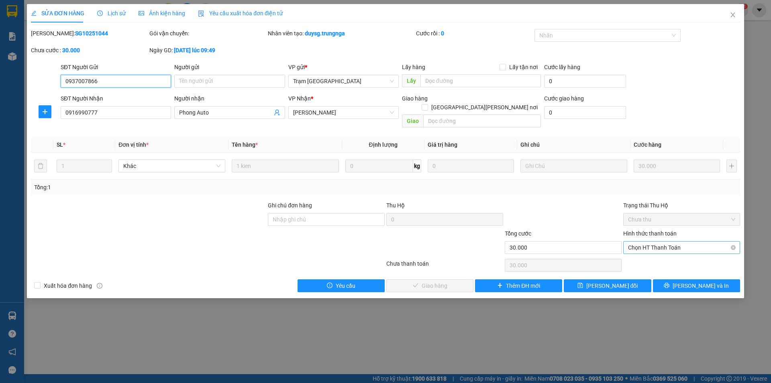
click at [659, 241] on span "Chọn HT Thanh Toán" at bounding box center [681, 247] width 107 height 12
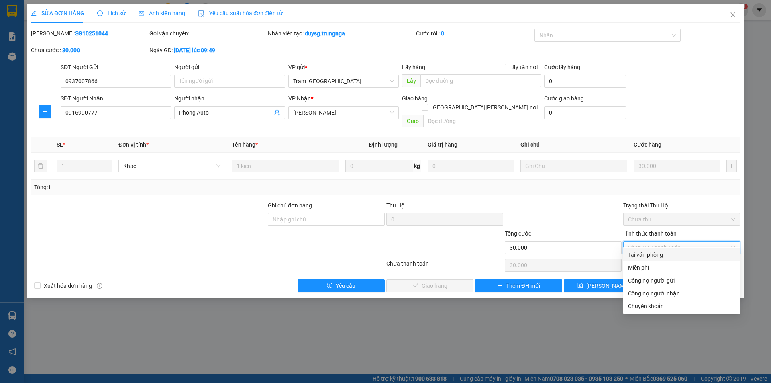
click at [654, 258] on div "Tại văn phòng" at bounding box center [681, 254] width 107 height 9
type input "0"
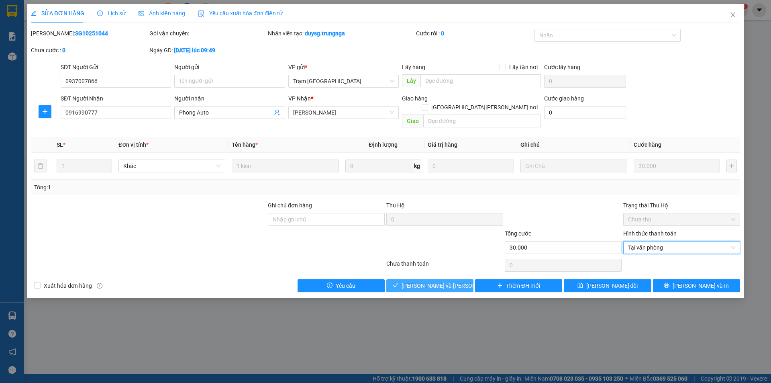
click at [446, 281] on span "[PERSON_NAME] và [PERSON_NAME] hàng" at bounding box center [456, 285] width 108 height 9
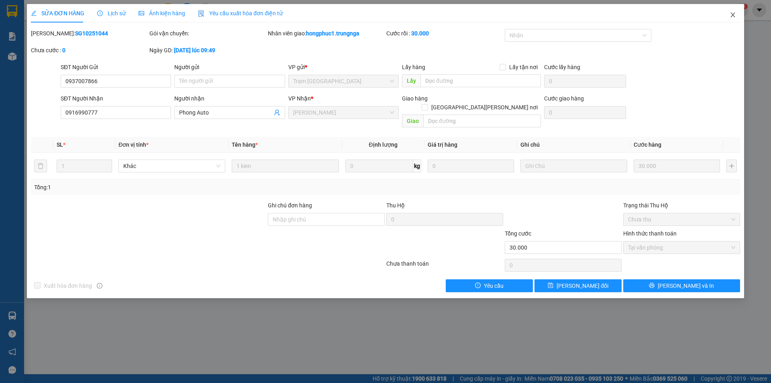
click at [734, 14] on icon "close" at bounding box center [733, 14] width 4 height 5
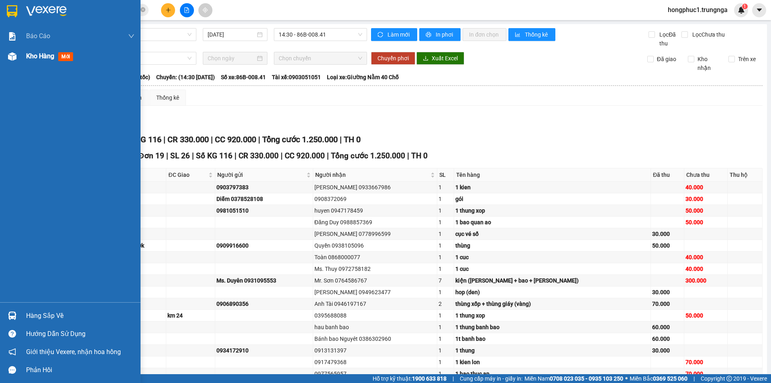
click at [30, 54] on span "Kho hàng" at bounding box center [40, 56] width 28 height 8
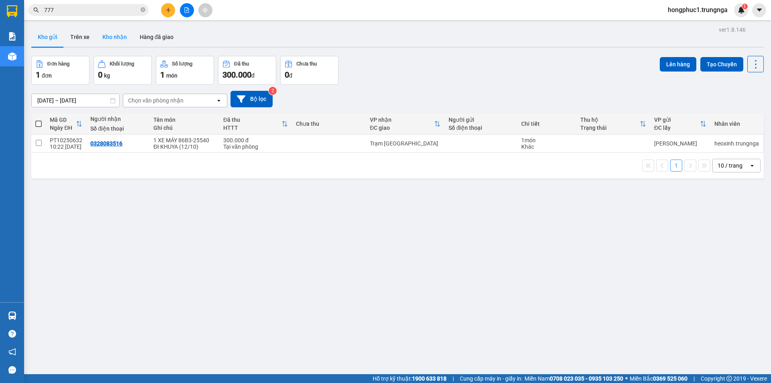
click at [107, 35] on button "Kho nhận" at bounding box center [114, 36] width 37 height 19
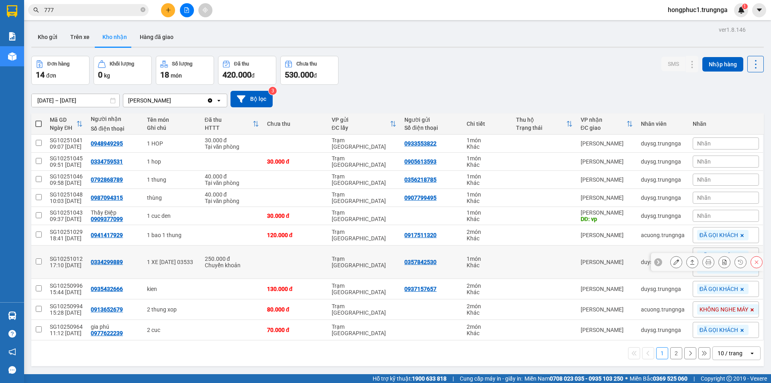
click at [687, 260] on button at bounding box center [692, 262] width 11 height 14
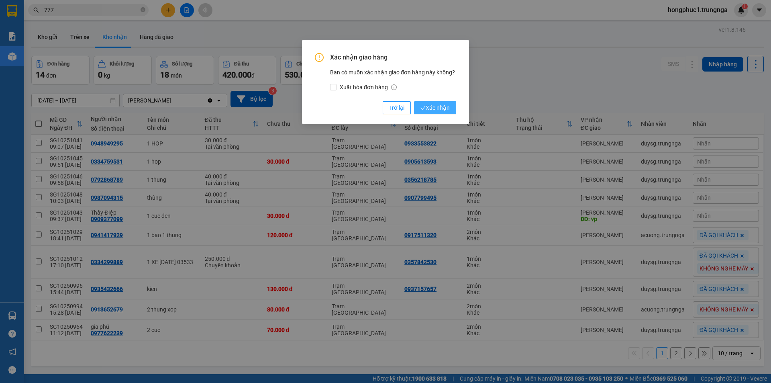
click at [436, 108] on span "Xác nhận" at bounding box center [435, 107] width 29 height 9
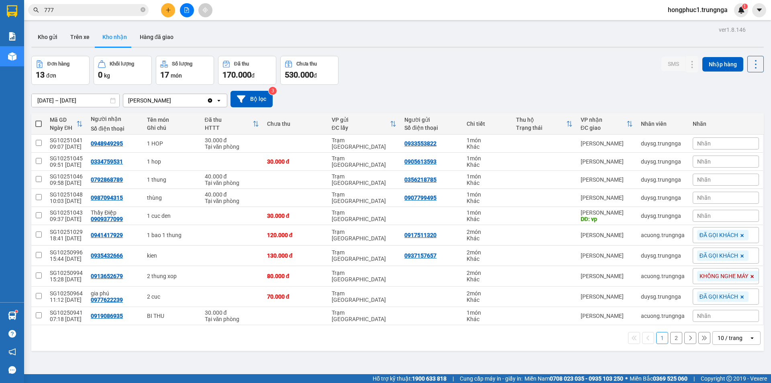
click at [96, 12] on input "777" at bounding box center [91, 10] width 95 height 9
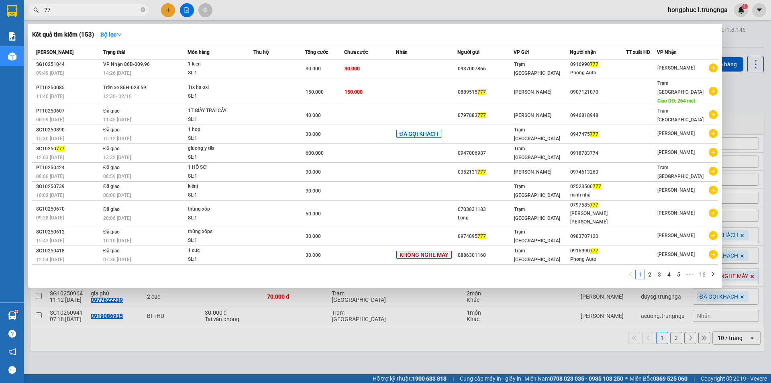
type input "7"
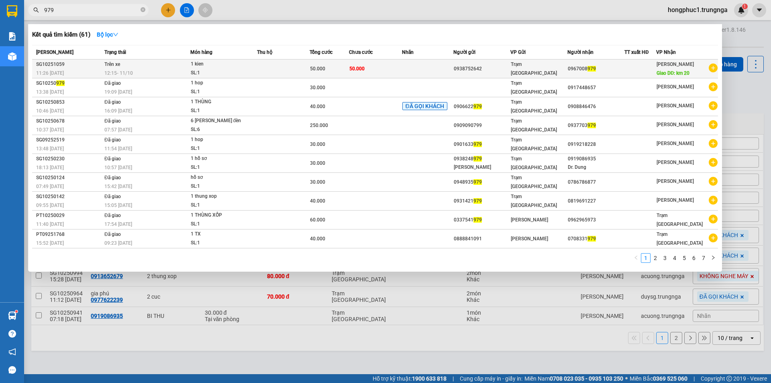
type input "979"
click at [419, 69] on td at bounding box center [427, 68] width 51 height 19
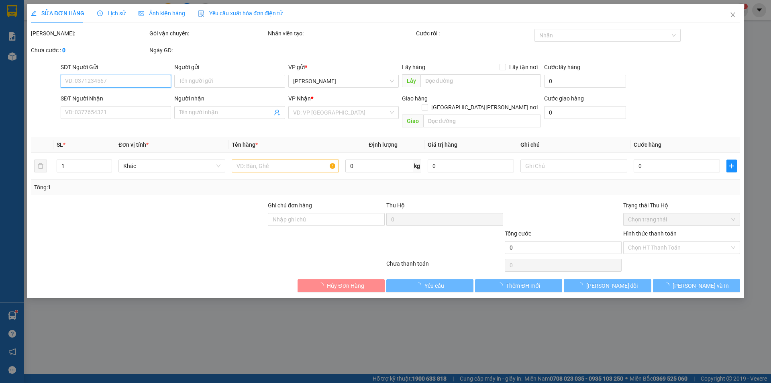
type input "0938752642"
type input "0967008979"
type input "km 20"
type input "50.000"
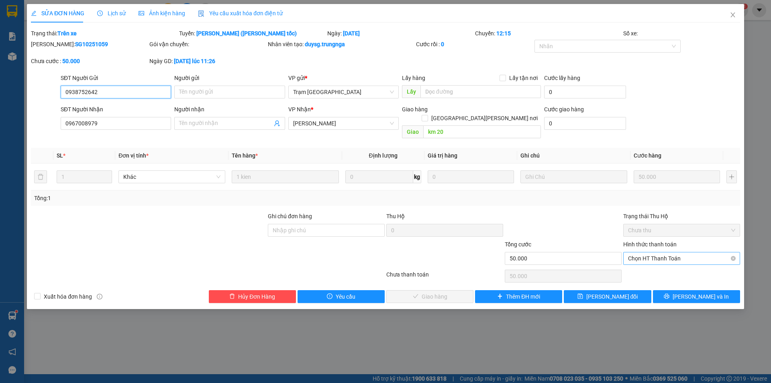
click at [634, 253] on span "Chọn HT Thanh Toán" at bounding box center [681, 258] width 107 height 12
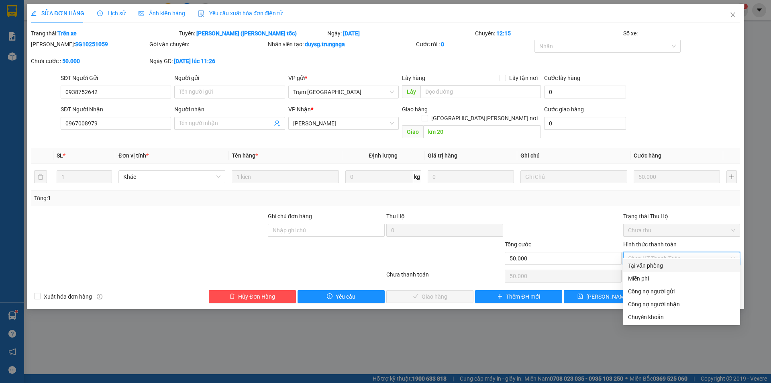
click at [636, 265] on div "Tại văn phòng" at bounding box center [681, 265] width 107 height 9
type input "0"
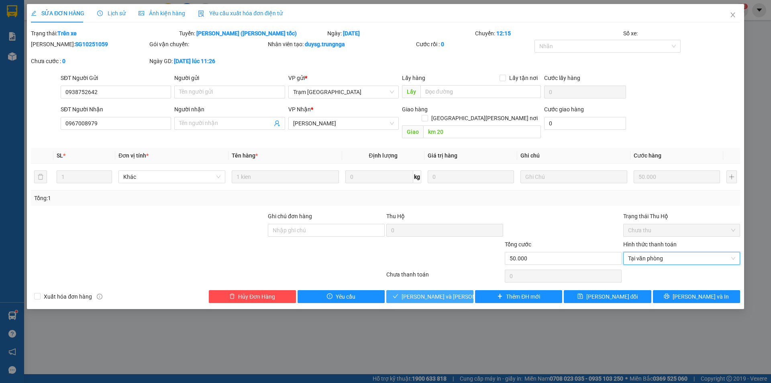
click at [468, 290] on button "[PERSON_NAME] và [PERSON_NAME] hàng" at bounding box center [429, 296] width 87 height 13
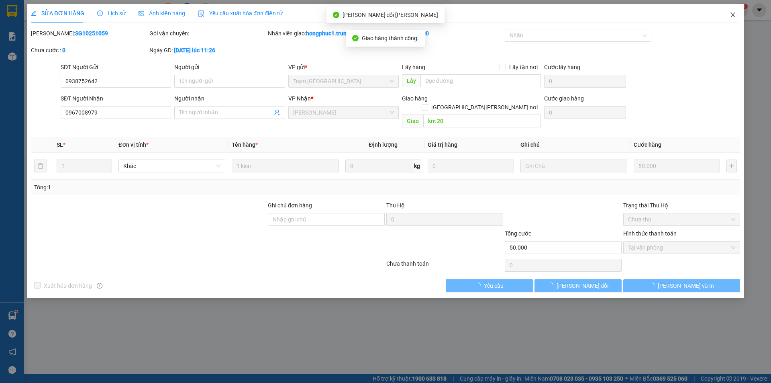
click at [734, 12] on icon "close" at bounding box center [733, 15] width 6 height 6
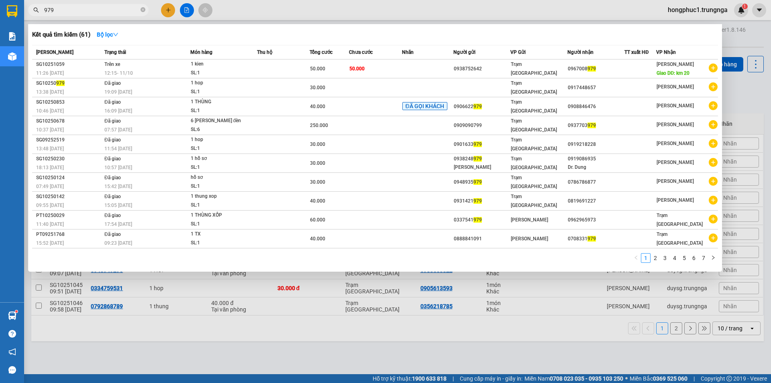
click at [83, 7] on input "979" at bounding box center [91, 10] width 95 height 9
type input "9"
type input "323"
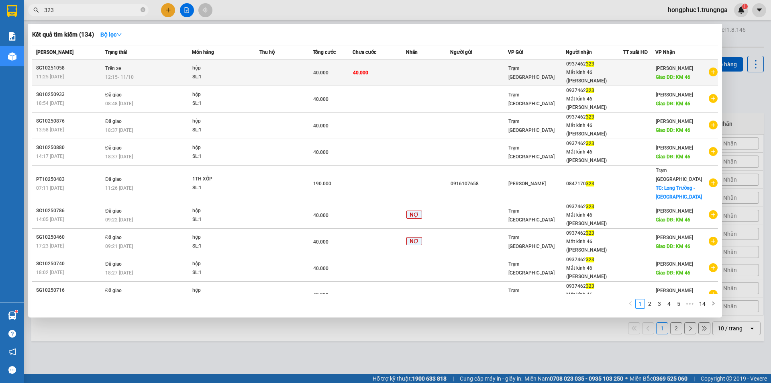
click at [429, 66] on td at bounding box center [428, 72] width 45 height 27
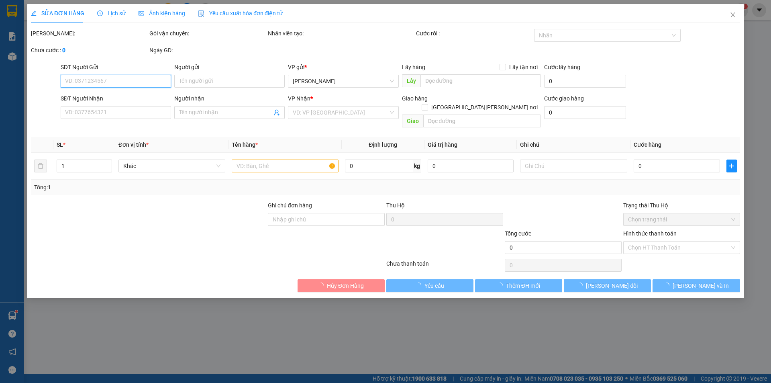
type input "0937462323"
type input "Mắt kính 46 (chị Phượng)"
type input "KM 46"
type input "40.000"
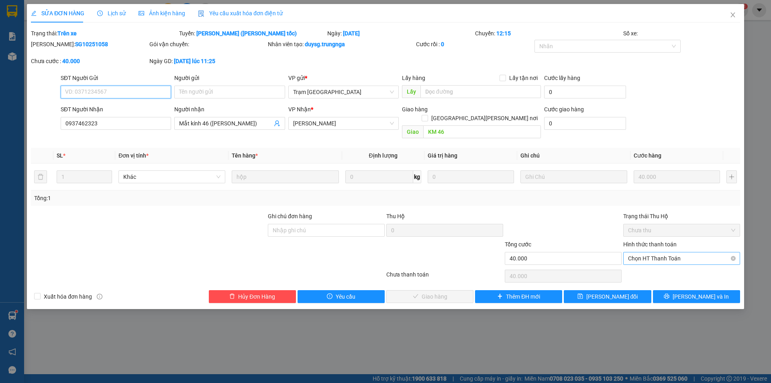
click at [658, 252] on span "Chọn HT Thanh Toán" at bounding box center [681, 258] width 107 height 12
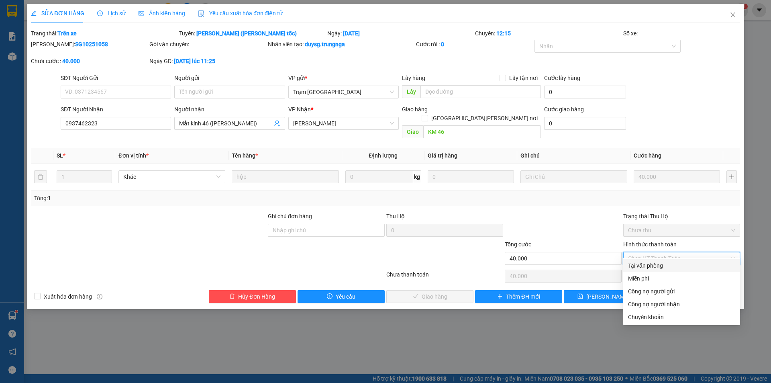
click at [658, 261] on div "Tại văn phòng" at bounding box center [681, 265] width 107 height 9
type input "0"
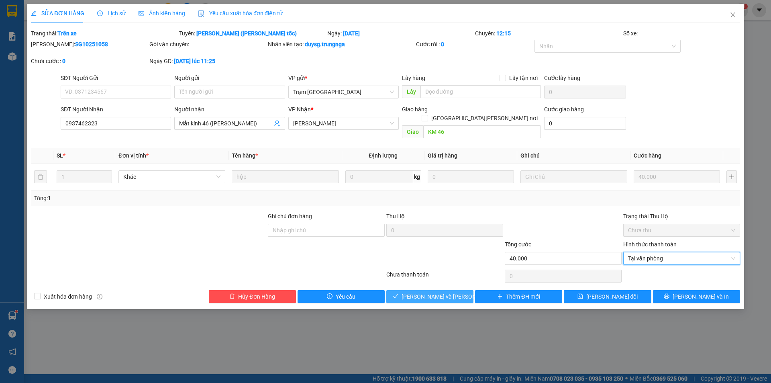
click at [425, 292] on span "[PERSON_NAME] và [PERSON_NAME] hàng" at bounding box center [456, 296] width 108 height 9
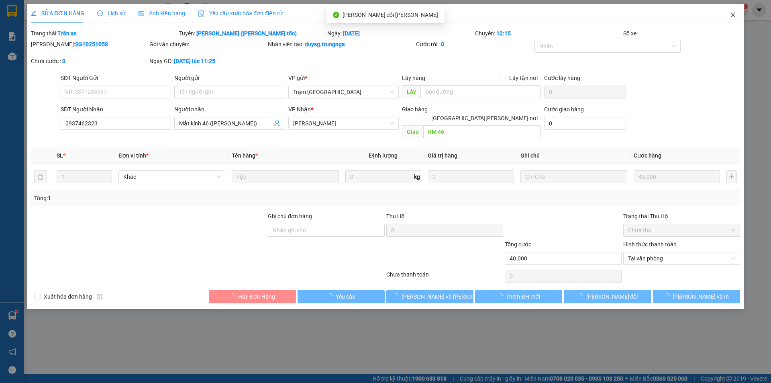
click at [733, 17] on icon "close" at bounding box center [733, 15] width 6 height 6
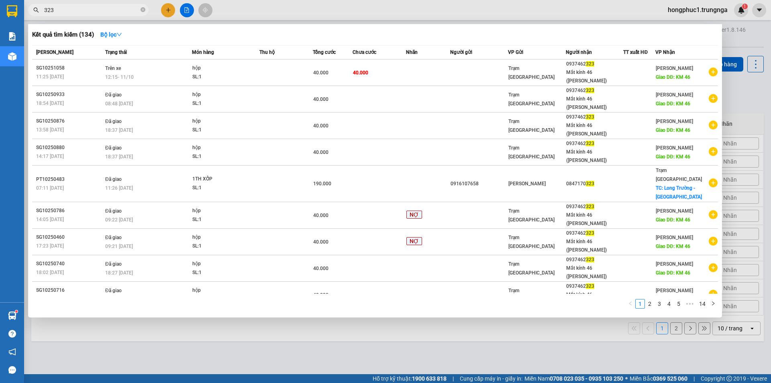
click at [113, 10] on input "323" at bounding box center [91, 10] width 95 height 9
type input "3"
type input "009"
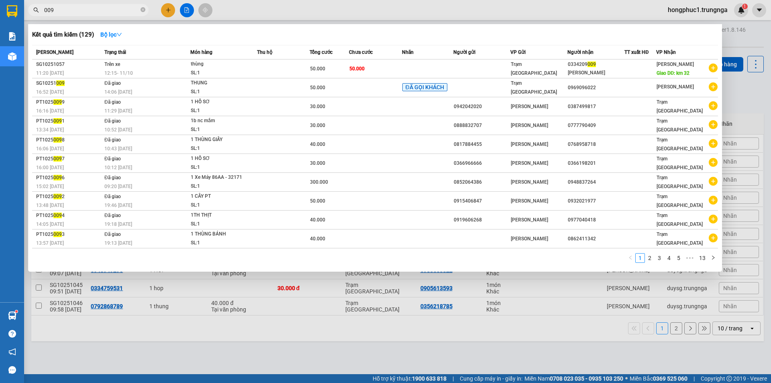
click at [640, 59] on th "TT xuất HĐ" at bounding box center [641, 52] width 32 height 14
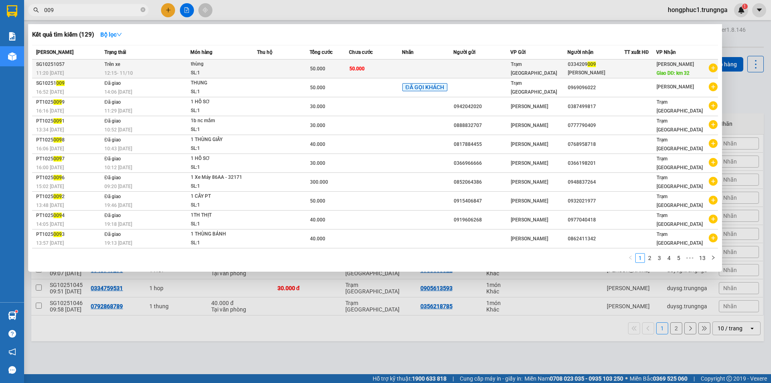
click at [640, 65] on div at bounding box center [640, 69] width 31 height 8
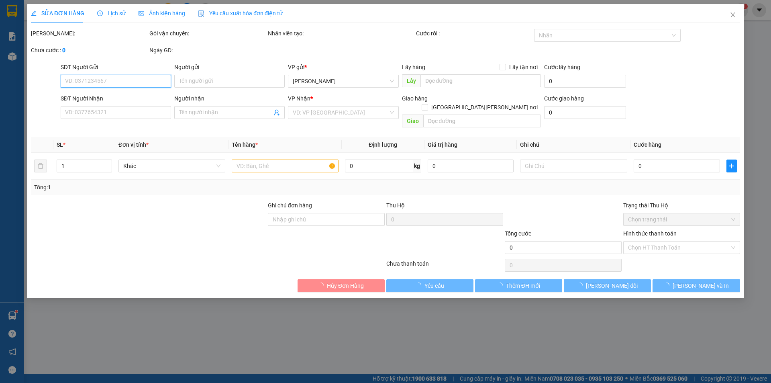
type input "0334209009"
type input "anh Huy"
type input "km 32"
type input "50.000"
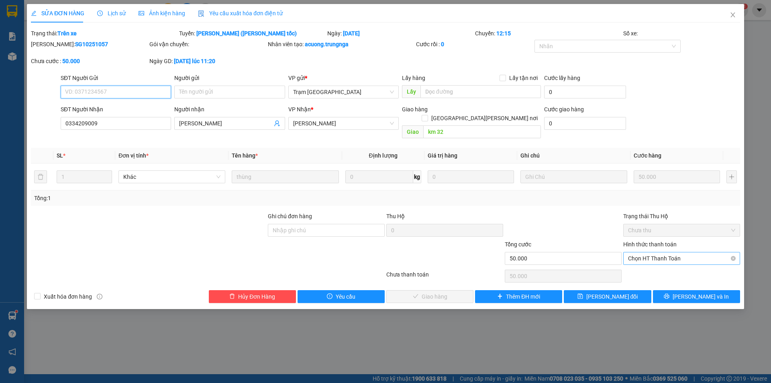
click at [666, 252] on span "Chọn HT Thanh Toán" at bounding box center [681, 258] width 107 height 12
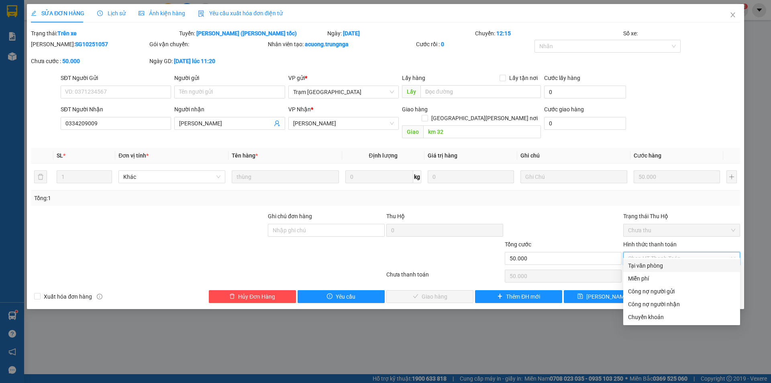
click at [656, 264] on div "Tại văn phòng" at bounding box center [681, 265] width 107 height 9
type input "0"
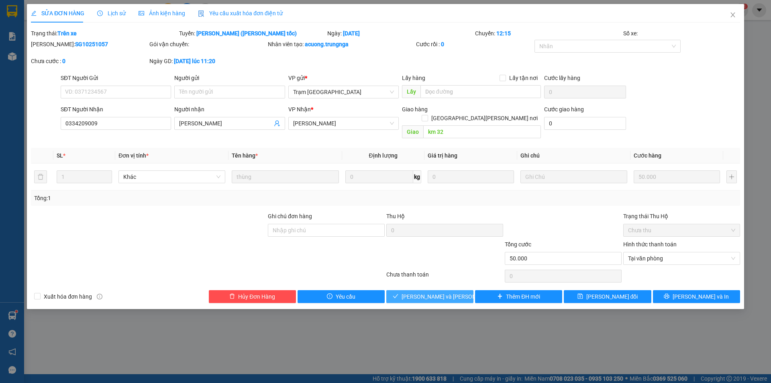
click at [443, 292] on span "[PERSON_NAME] và [PERSON_NAME] hàng" at bounding box center [456, 296] width 108 height 9
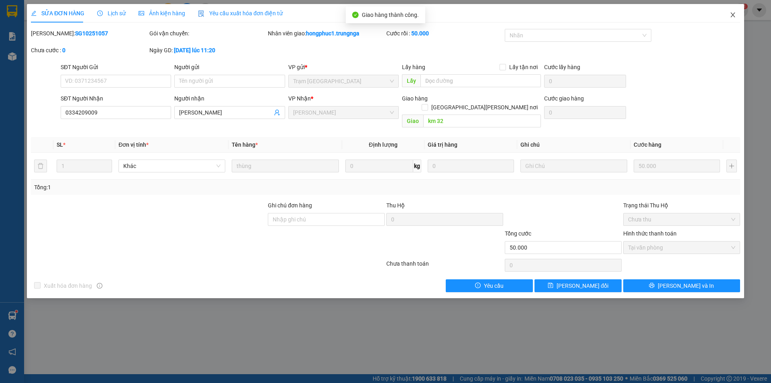
click at [734, 16] on icon "close" at bounding box center [733, 15] width 6 height 6
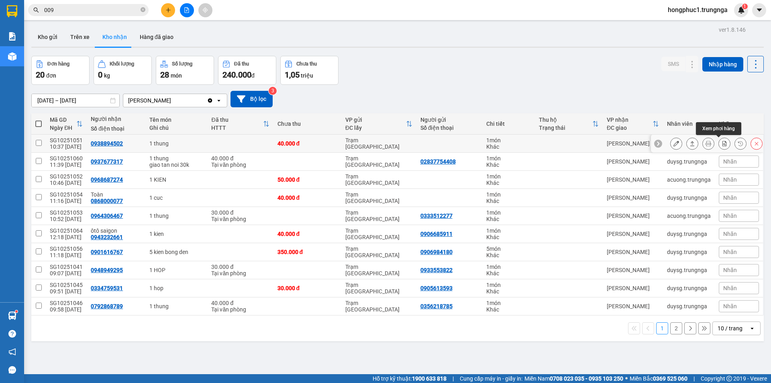
click at [722, 144] on icon at bounding box center [725, 144] width 6 height 6
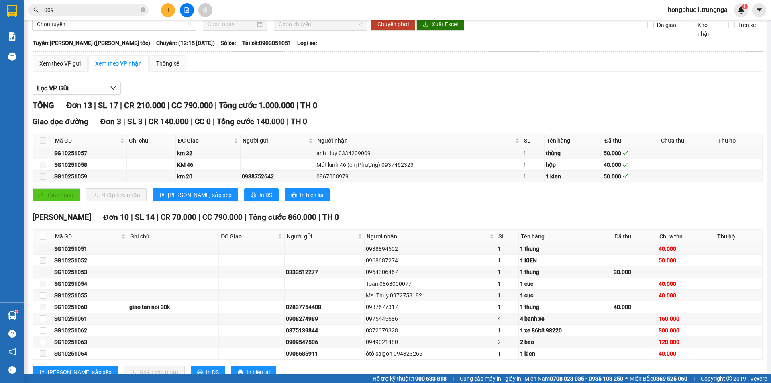
scroll to position [61, 0]
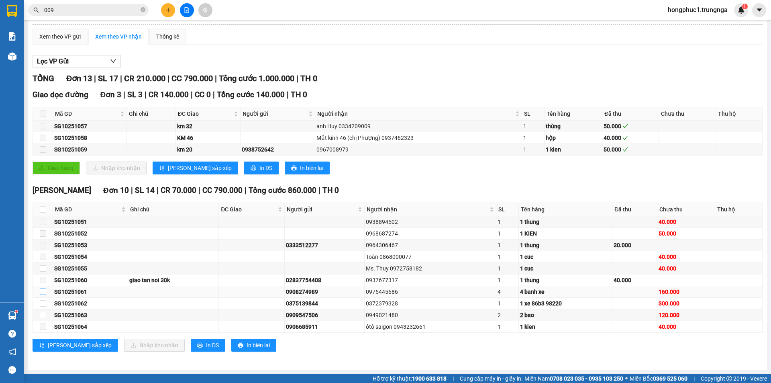
click at [40, 291] on input "checkbox" at bounding box center [43, 291] width 6 height 6
checkbox input "true"
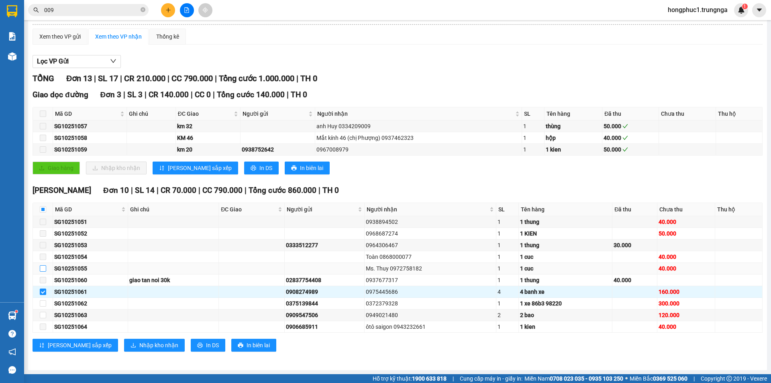
click at [44, 270] on input "checkbox" at bounding box center [43, 268] width 6 height 6
checkbox input "true"
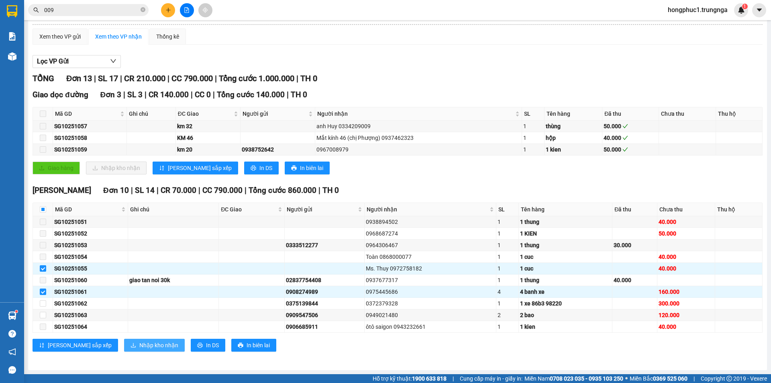
click at [139, 350] on span "Nhập kho nhận" at bounding box center [158, 345] width 39 height 9
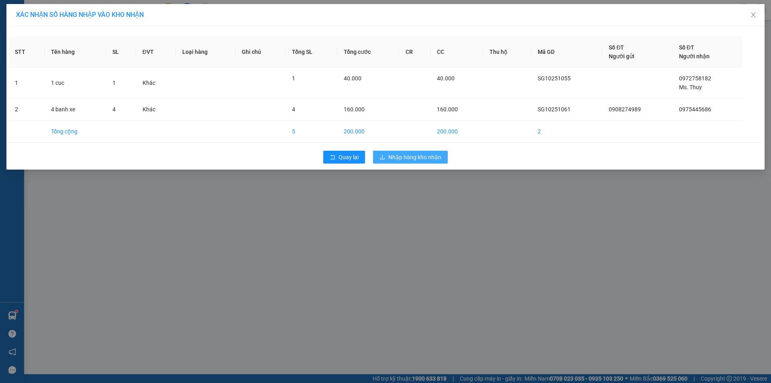
click at [428, 157] on span "Nhập hàng kho nhận" at bounding box center [414, 157] width 53 height 9
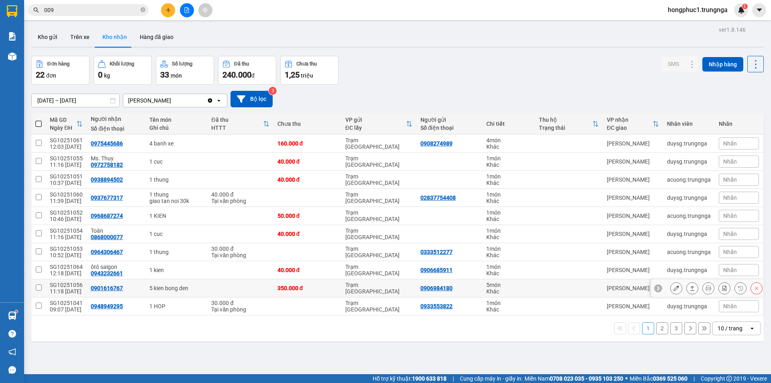
click at [175, 288] on div "5 kien bong den" at bounding box center [176, 288] width 54 height 6
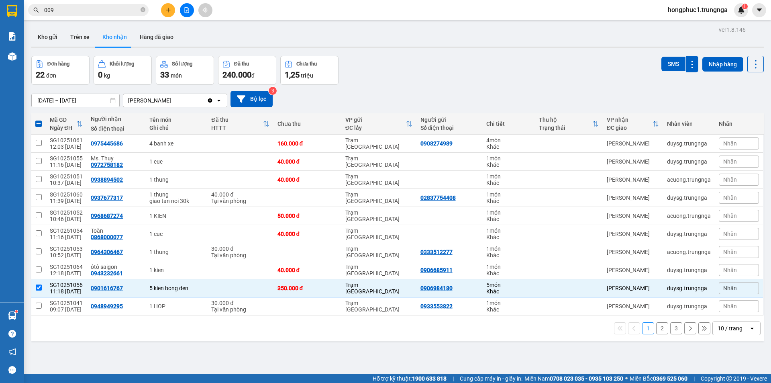
click at [592, 71] on div "Đơn hàng 22 đơn Khối lượng 0 kg Số lượng 33 món Đã thu 240.000 đ Chưa thu 1,25 …" at bounding box center [397, 70] width 733 height 29
click at [724, 308] on span "Nhãn" at bounding box center [731, 306] width 14 height 6
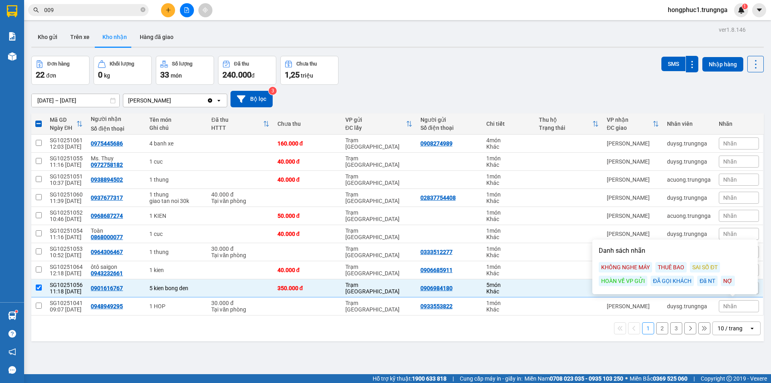
click at [680, 281] on div "ĐÃ GỌI KHÁCH" at bounding box center [672, 281] width 43 height 10
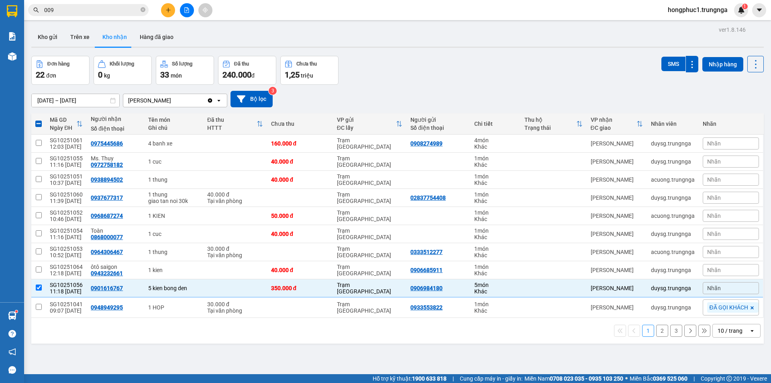
click at [656, 328] on button "2" at bounding box center [662, 331] width 12 height 12
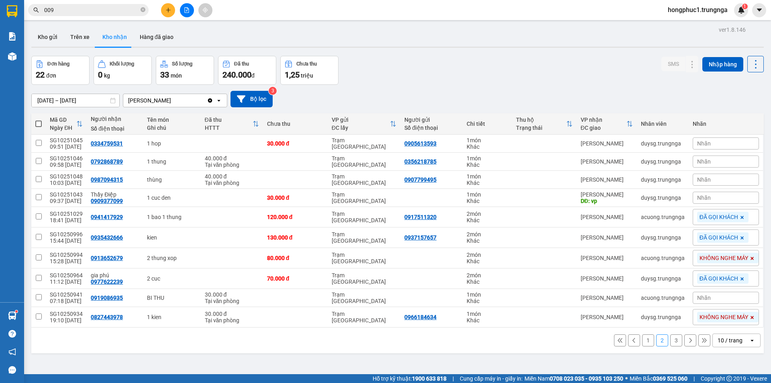
click at [614, 338] on button at bounding box center [620, 340] width 12 height 12
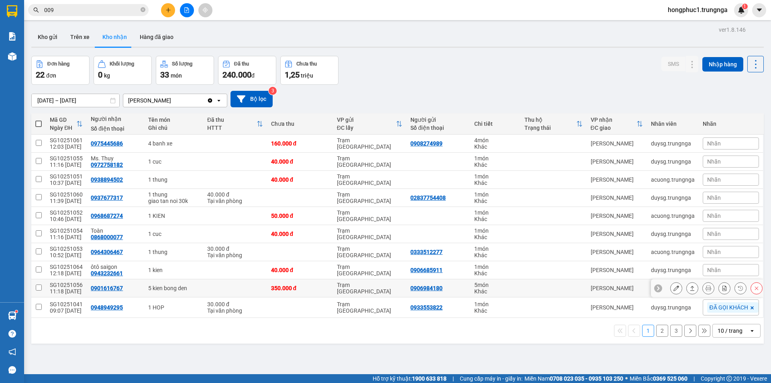
click at [128, 288] on div "0901616767" at bounding box center [115, 288] width 49 height 6
checkbox input "true"
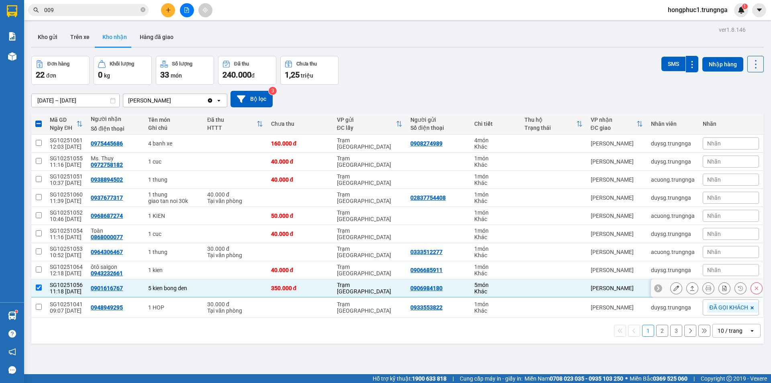
click at [654, 288] on div at bounding box center [658, 288] width 8 height 8
click at [711, 290] on span "Nhãn" at bounding box center [714, 288] width 14 height 6
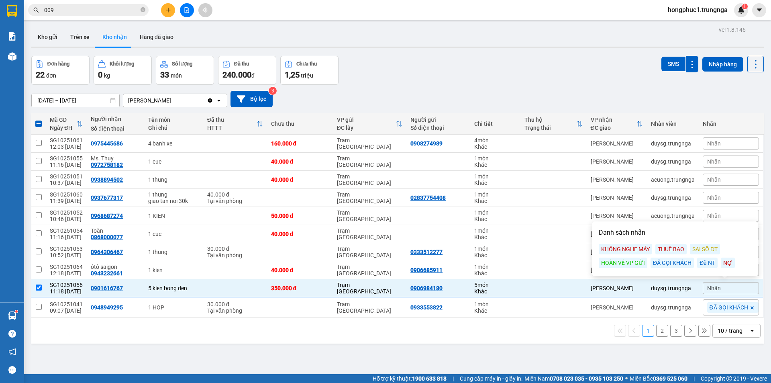
click at [674, 262] on div "ĐÃ GỌI KHÁCH" at bounding box center [672, 263] width 43 height 10
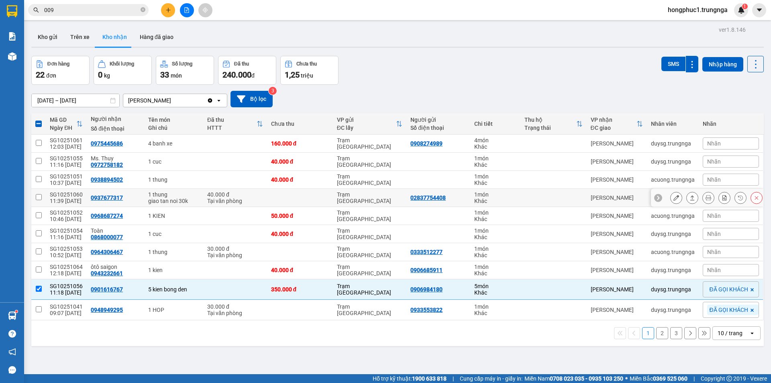
click at [628, 196] on div "[PERSON_NAME]" at bounding box center [617, 197] width 52 height 6
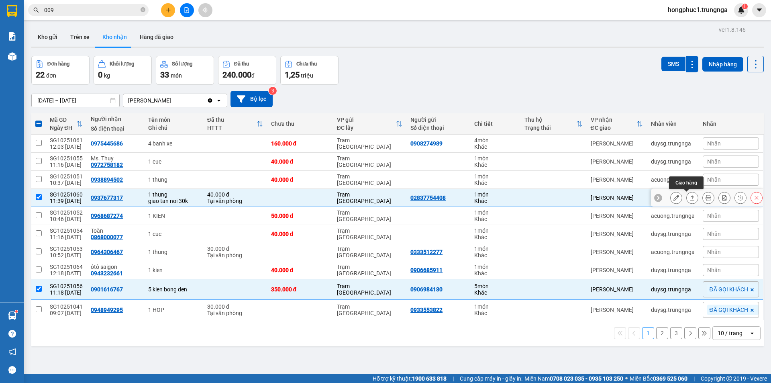
click at [691, 196] on icon at bounding box center [693, 197] width 4 height 5
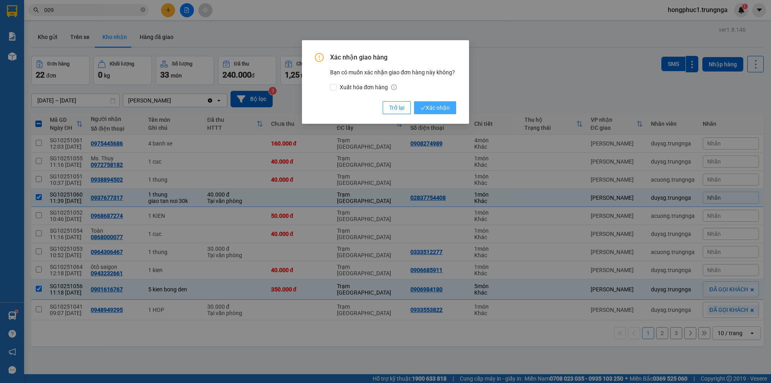
click at [446, 110] on span "Xác nhận" at bounding box center [435, 107] width 29 height 9
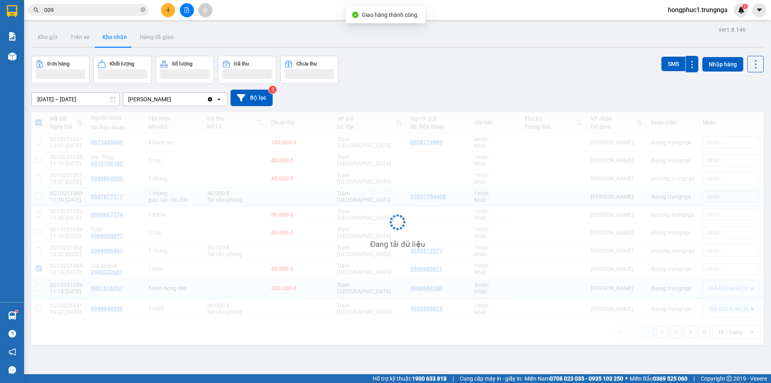
checkbox input "false"
checkbox input "true"
checkbox input "false"
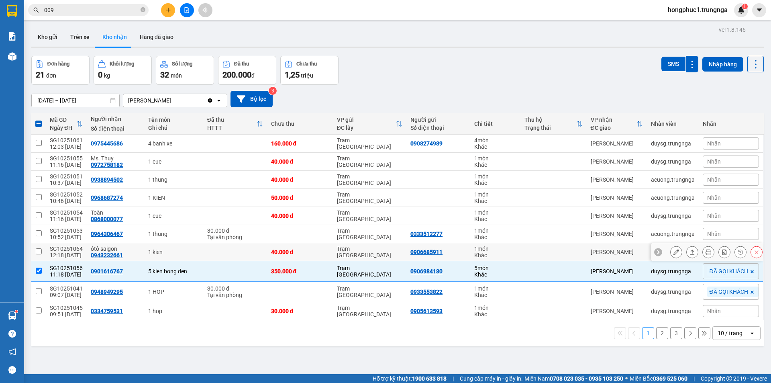
click at [656, 253] on icon at bounding box center [659, 252] width 6 height 6
click at [707, 254] on span "Nhãn" at bounding box center [714, 252] width 14 height 6
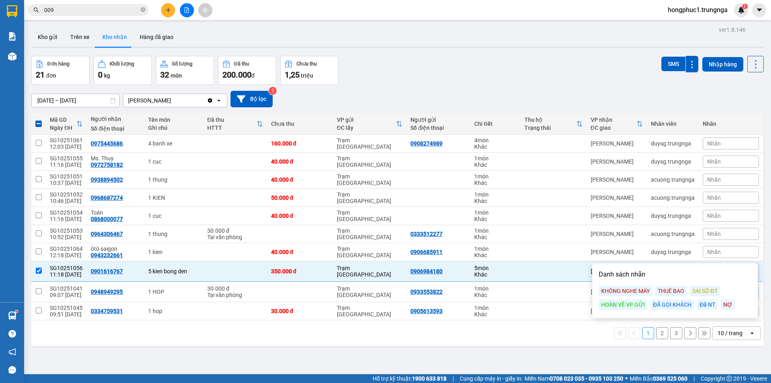
click at [673, 303] on div "ĐÃ GỌI KHÁCH" at bounding box center [672, 304] width 43 height 10
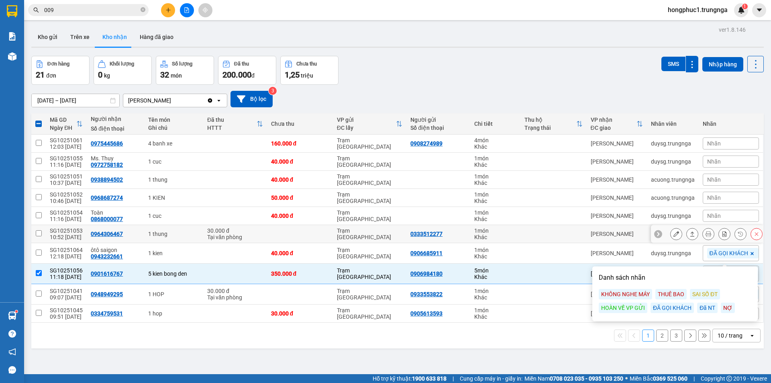
click at [656, 231] on icon at bounding box center [659, 234] width 6 height 6
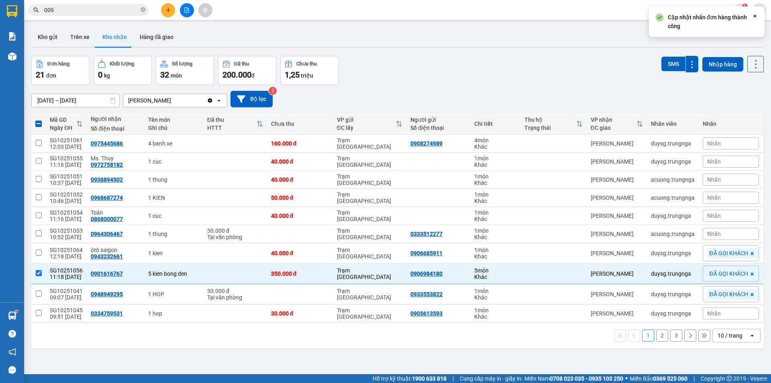
click at [703, 231] on div "Nhãn" at bounding box center [731, 234] width 56 height 12
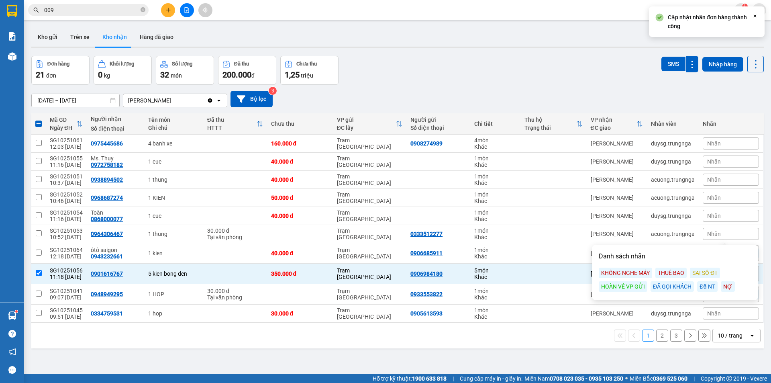
click at [663, 286] on div "ĐÃ GỌI KHÁCH" at bounding box center [672, 286] width 43 height 10
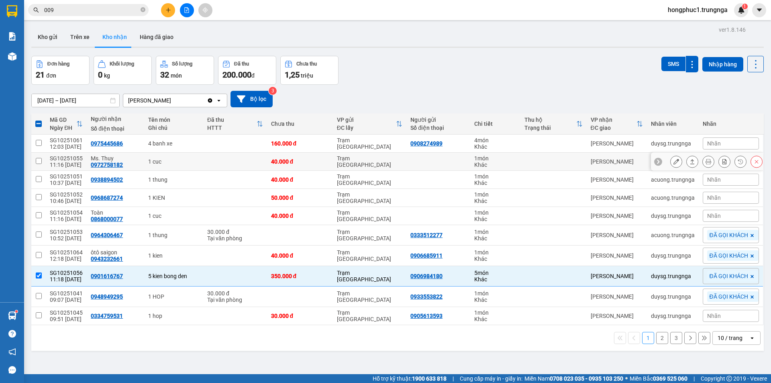
click at [656, 159] on icon at bounding box center [659, 162] width 6 height 6
click at [713, 163] on span "Nhãn" at bounding box center [714, 161] width 14 height 6
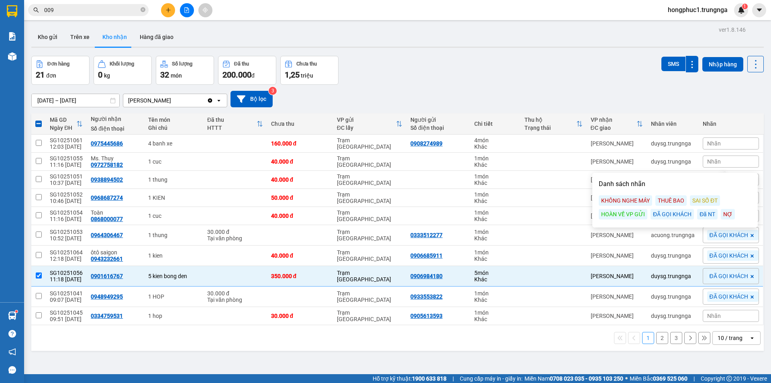
click at [679, 215] on div "ĐÃ GỌI KHÁCH" at bounding box center [672, 214] width 43 height 10
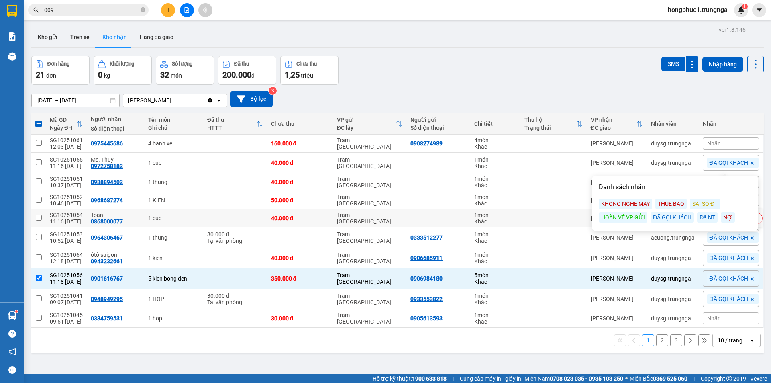
click at [197, 218] on div "1 cuc" at bounding box center [173, 218] width 51 height 6
checkbox input "true"
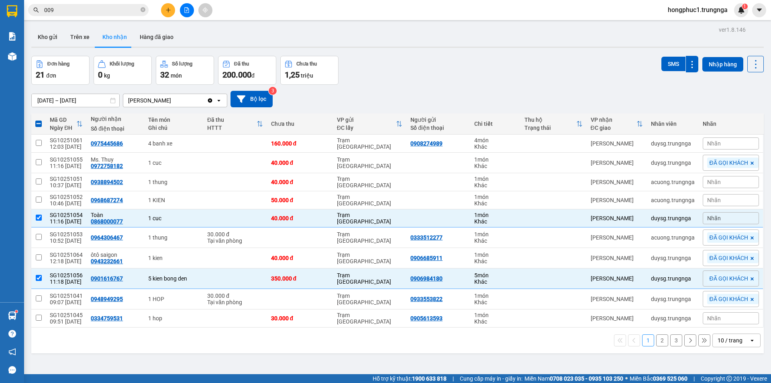
click at [710, 165] on span "ĐÃ GỌI KHÁCH" at bounding box center [729, 162] width 39 height 7
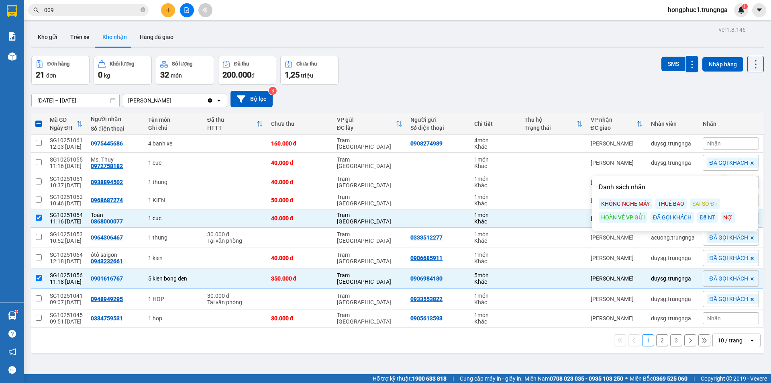
click at [637, 204] on div "KHÔNG NGHE MÁY" at bounding box center [625, 203] width 53 height 10
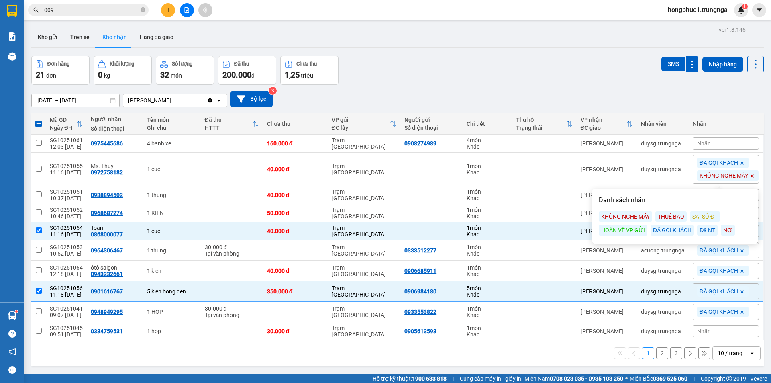
click at [741, 162] on icon at bounding box center [742, 162] width 3 height 3
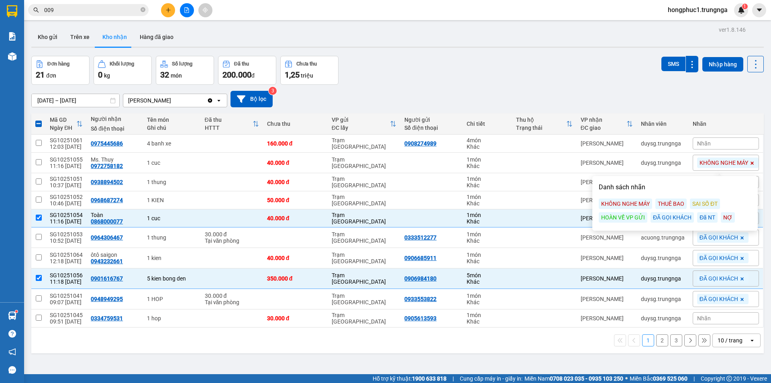
click at [561, 82] on div "Đơn hàng 21 đơn Khối lượng 0 kg Số lượng 32 món Đã thu 200.000 đ Chưa thu 1,25 …" at bounding box center [397, 70] width 733 height 29
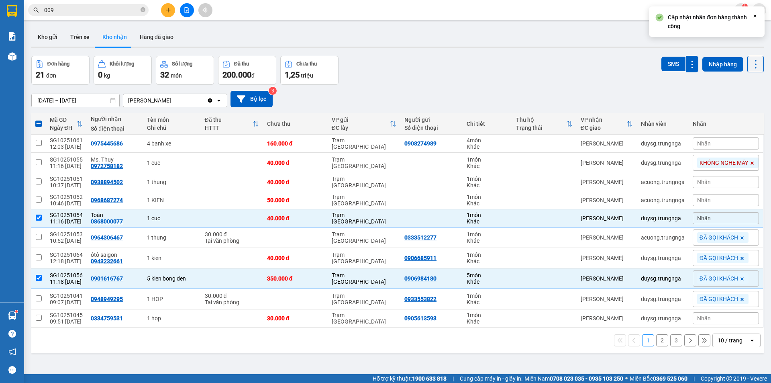
click at [736, 218] on div "Nhãn" at bounding box center [726, 218] width 66 height 12
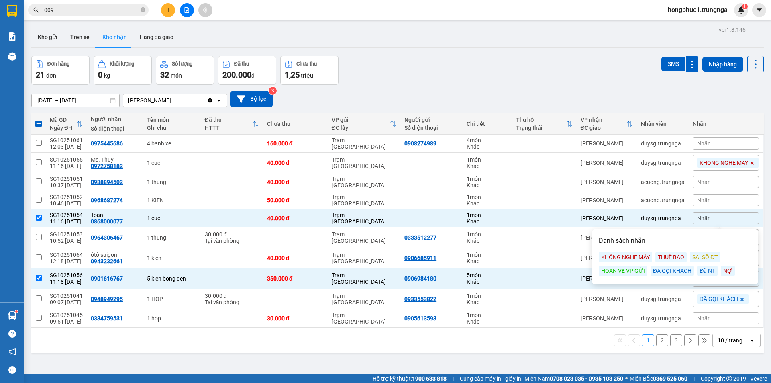
click at [642, 259] on div "KHÔNG NGHE MÁY" at bounding box center [625, 257] width 53 height 10
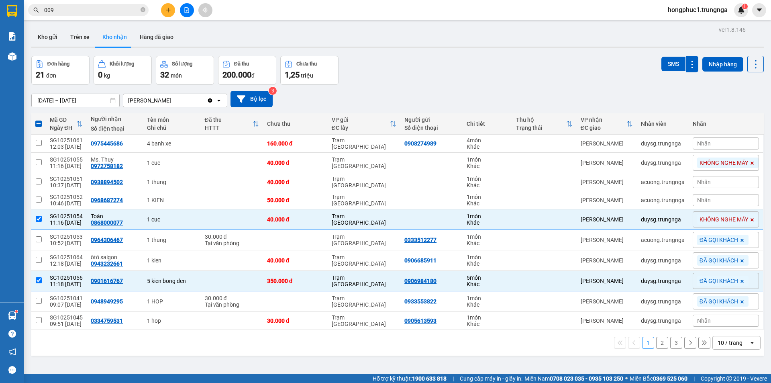
click at [697, 199] on span "Nhãn" at bounding box center [704, 200] width 14 height 6
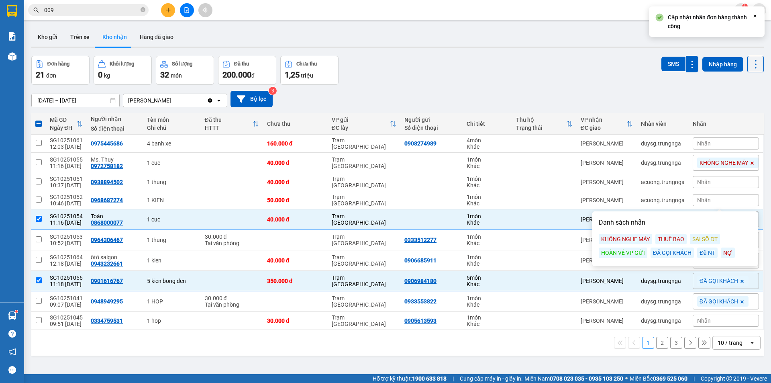
click at [640, 237] on div "KHÔNG NGHE MÁY" at bounding box center [625, 239] width 53 height 10
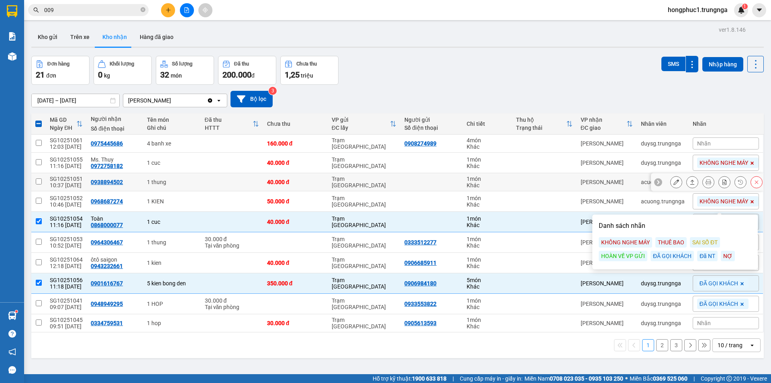
click at [657, 183] on icon at bounding box center [658, 182] width 2 height 4
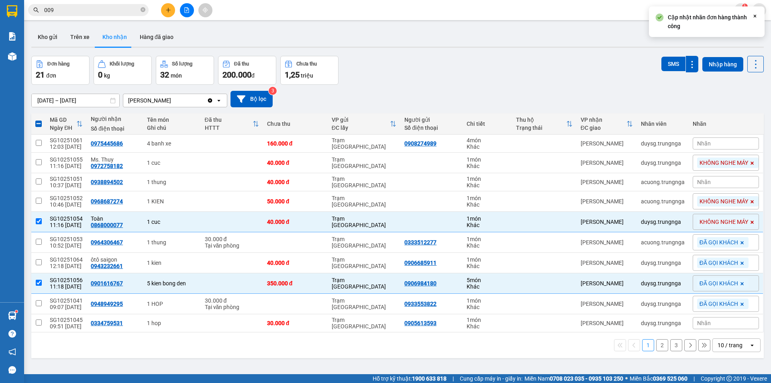
click at [693, 184] on div "Nhãn" at bounding box center [726, 182] width 66 height 12
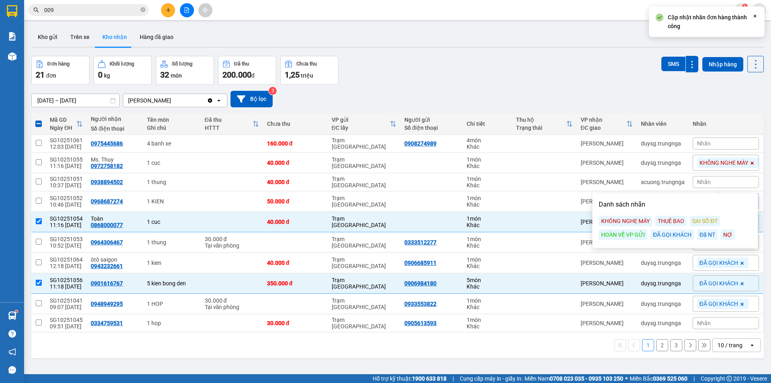
click at [670, 235] on div "ĐÃ GỌI KHÁCH" at bounding box center [672, 234] width 43 height 10
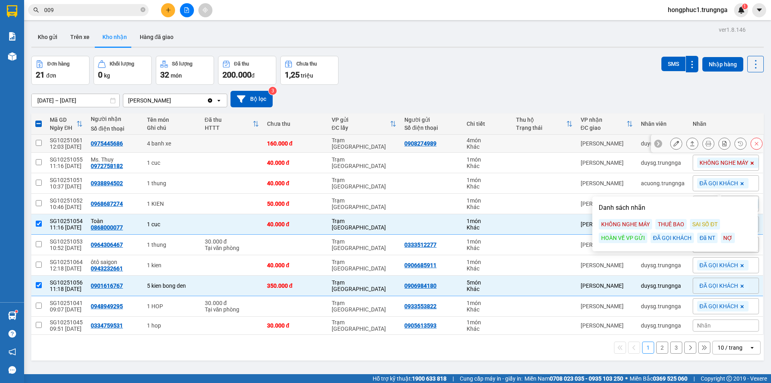
click at [617, 143] on div "[PERSON_NAME]" at bounding box center [607, 143] width 52 height 6
checkbox input "true"
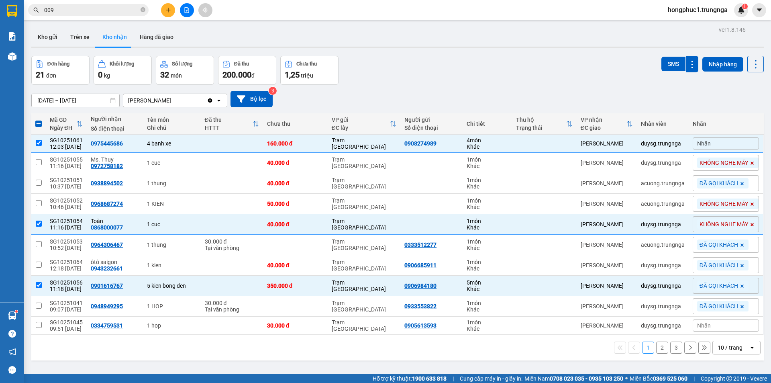
click at [693, 145] on div "Nhãn" at bounding box center [726, 143] width 66 height 12
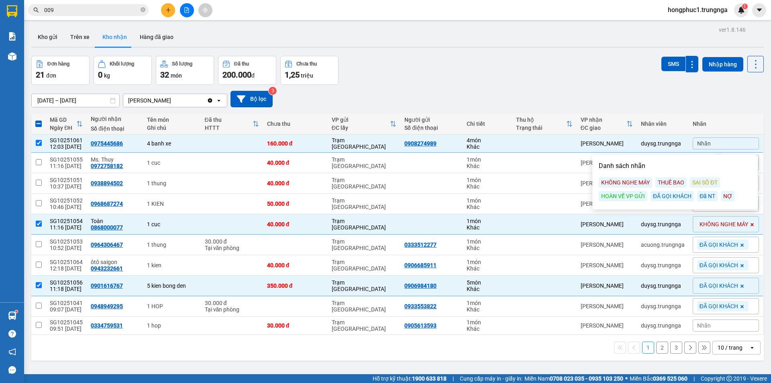
click at [673, 194] on div "ĐÃ GỌI KHÁCH" at bounding box center [672, 196] width 43 height 10
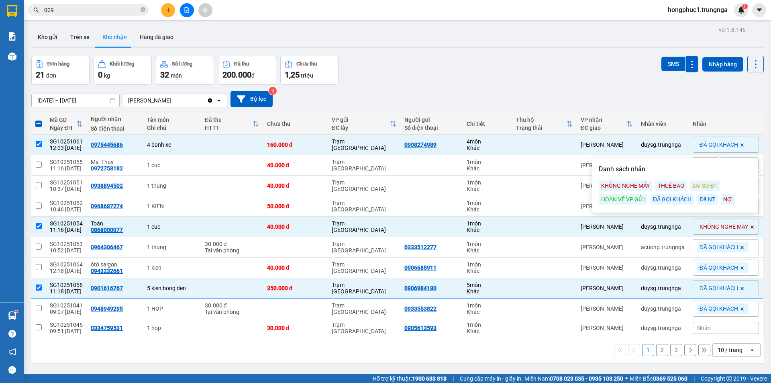
click at [580, 70] on div "Đơn hàng 21 đơn Khối lượng 0 kg Số lượng 32 món Đã thu 200.000 đ Chưa thu 1,25 …" at bounding box center [397, 70] width 733 height 29
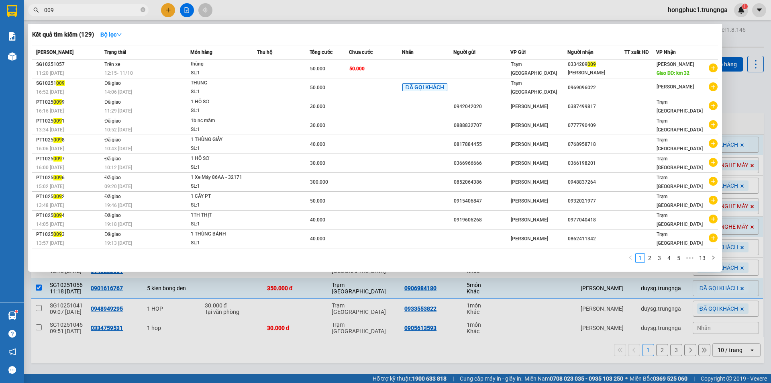
click at [99, 12] on input "009" at bounding box center [91, 10] width 95 height 9
type input "0"
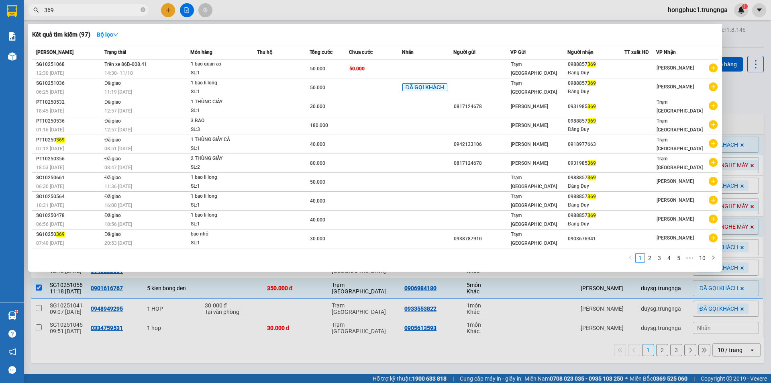
click at [738, 96] on div at bounding box center [385, 191] width 771 height 383
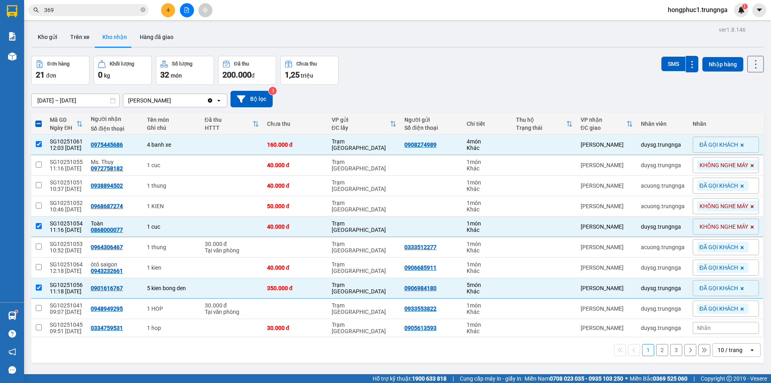
click at [542, 70] on div "Đơn hàng 21 đơn Khối lượng 0 kg Số lượng 32 món Đã thu 200.000 đ Chưa thu 1,25 …" at bounding box center [397, 70] width 733 height 29
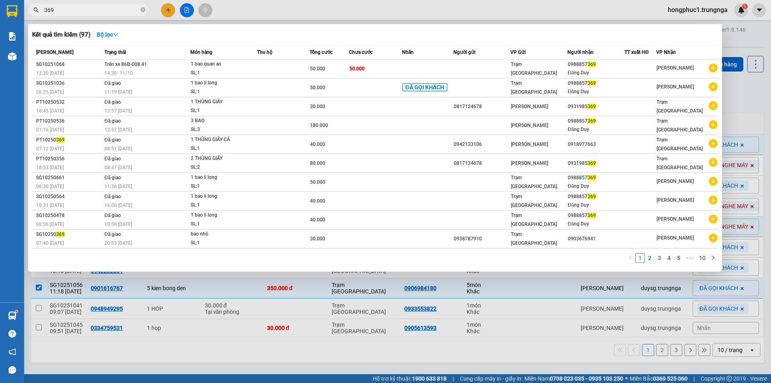
click at [105, 7] on input "369" at bounding box center [91, 10] width 95 height 9
type input "3"
type input "1029"
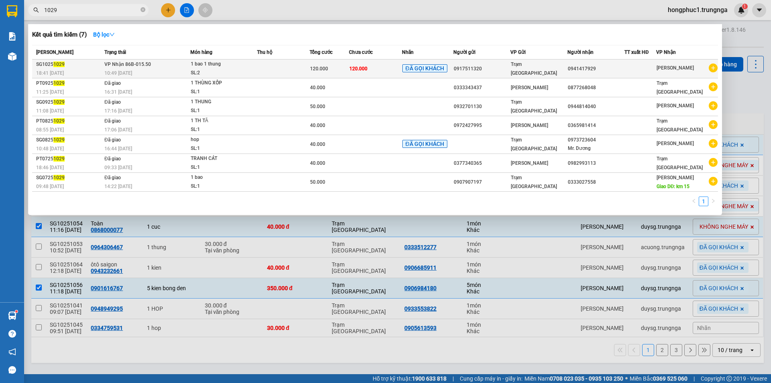
click at [381, 64] on td "120.000" at bounding box center [375, 68] width 53 height 19
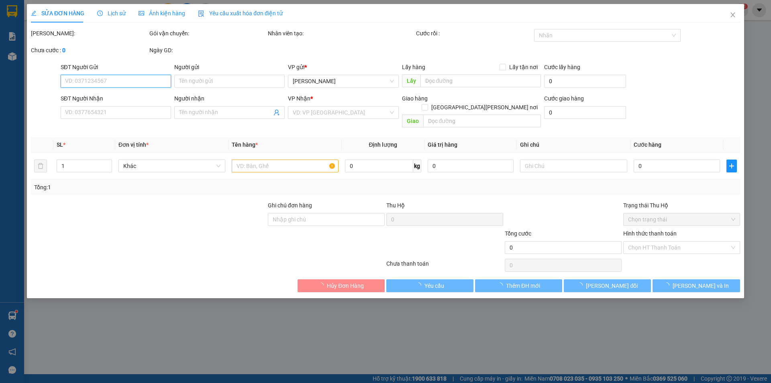
type input "0917511320"
type input "0941417929"
type input "120.000"
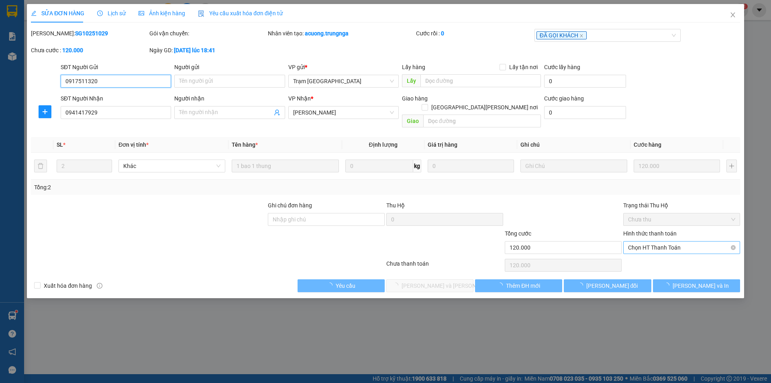
click at [638, 241] on span "Chọn HT Thanh Toán" at bounding box center [681, 247] width 107 height 12
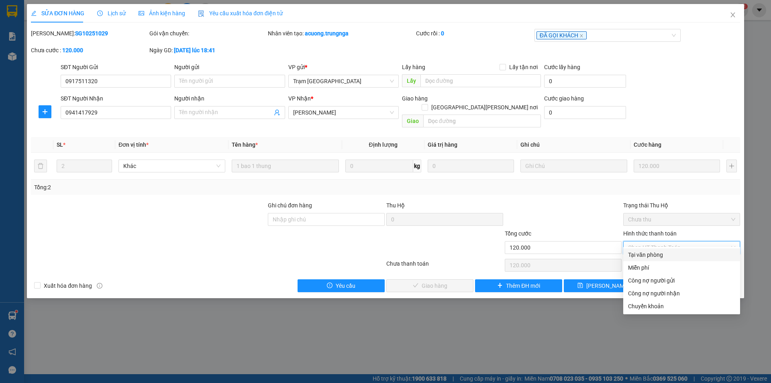
click at [635, 254] on div "Tại văn phòng" at bounding box center [681, 254] width 107 height 9
type input "0"
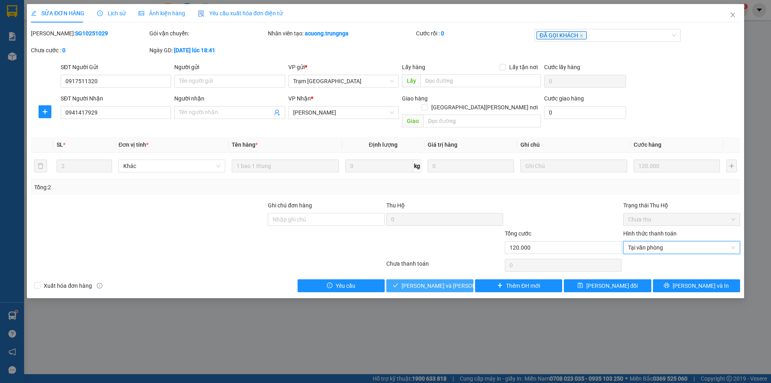
click at [454, 281] on span "[PERSON_NAME] và [PERSON_NAME] hàng" at bounding box center [456, 285] width 108 height 9
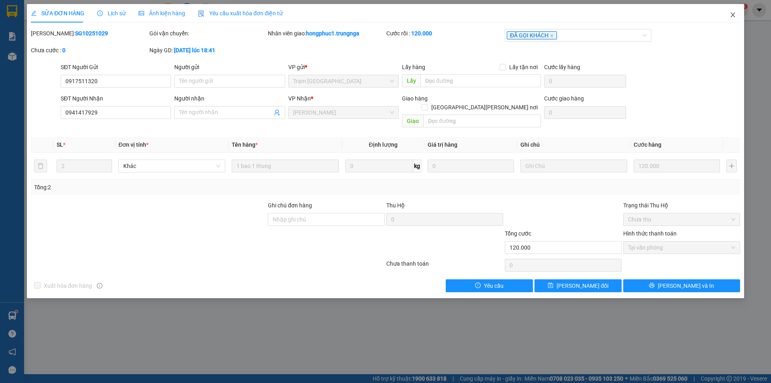
click at [733, 15] on icon "close" at bounding box center [733, 14] width 4 height 5
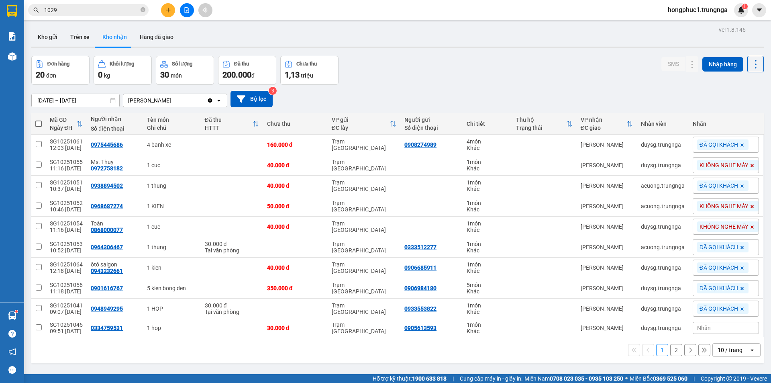
click at [120, 15] on span "1029" at bounding box center [88, 10] width 121 height 12
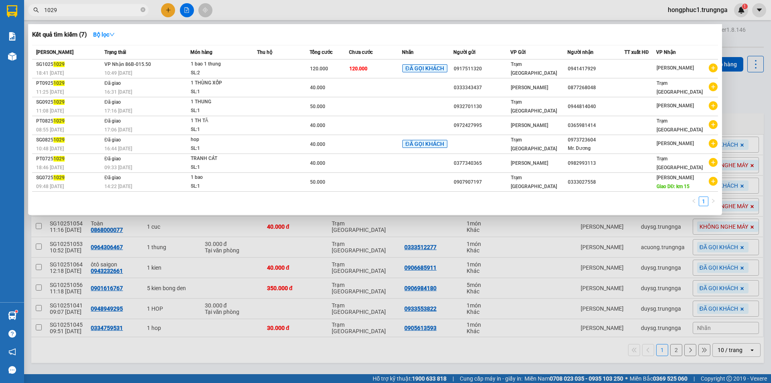
click at [117, 10] on input "1029" at bounding box center [91, 10] width 95 height 9
type input "1"
type input "1053"
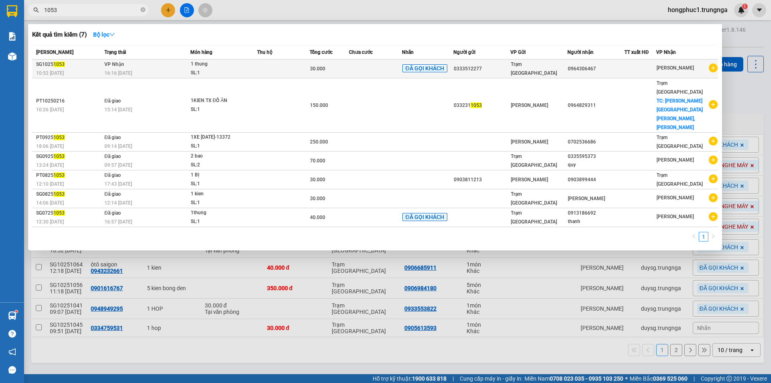
click at [532, 67] on span "Trạm [GEOGRAPHIC_DATA]" at bounding box center [534, 68] width 46 height 14
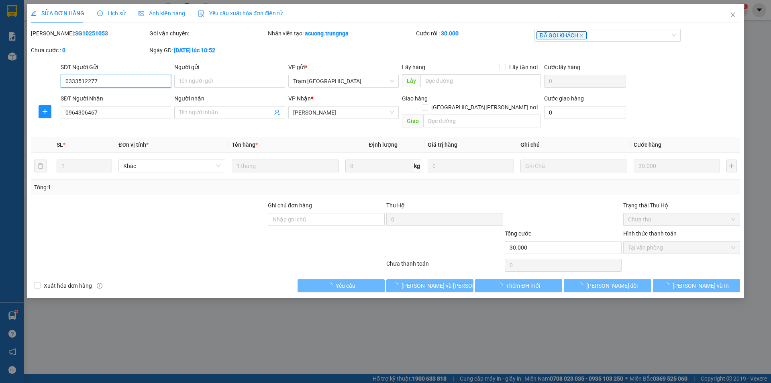
type input "0333512277"
type input "0964306467"
type input "30.000"
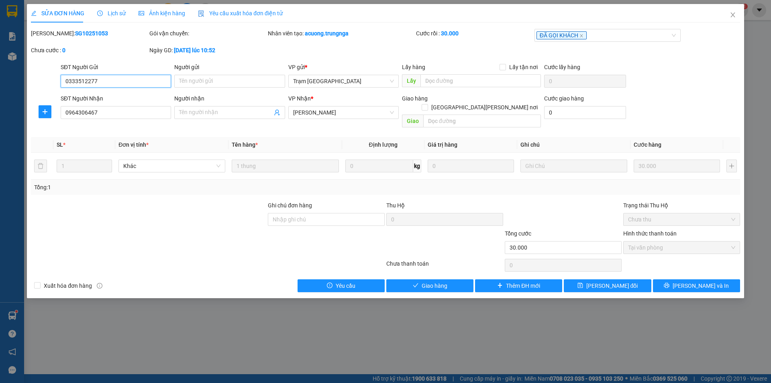
click at [649, 241] on span "Tại văn phòng" at bounding box center [681, 247] width 107 height 12
click at [437, 281] on span "Giao hàng" at bounding box center [435, 285] width 26 height 9
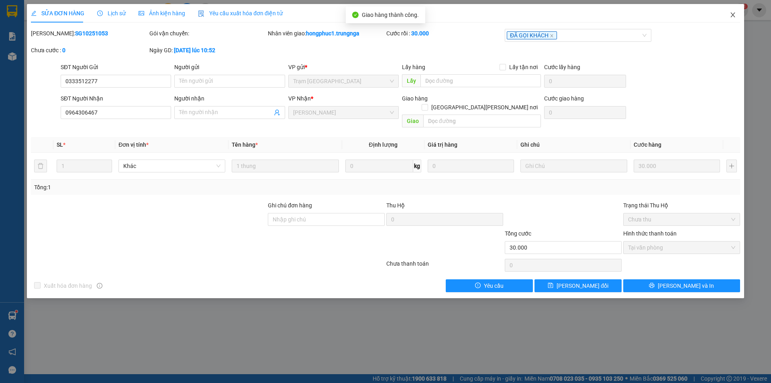
click at [736, 14] on icon "close" at bounding box center [733, 15] width 6 height 6
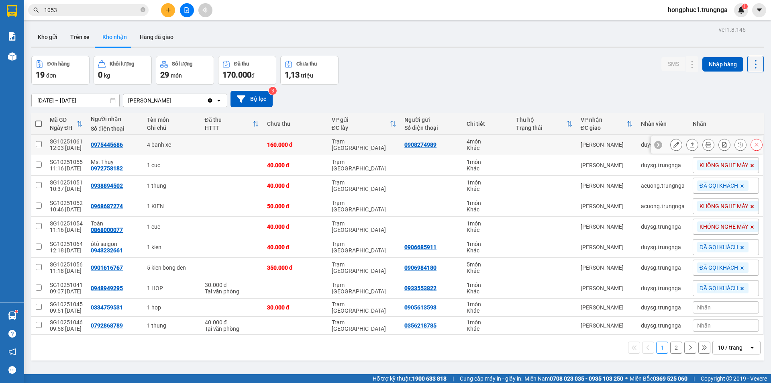
click at [241, 145] on td at bounding box center [232, 145] width 62 height 20
checkbox input "true"
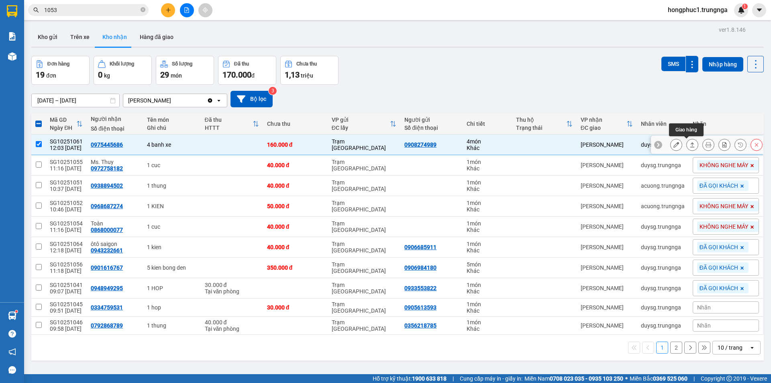
click at [690, 146] on icon at bounding box center [693, 145] width 6 height 6
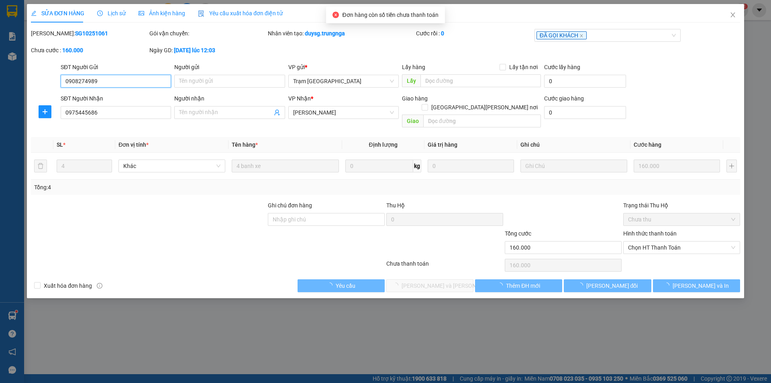
type input "0908274989"
type input "0975445686"
type input "160.000"
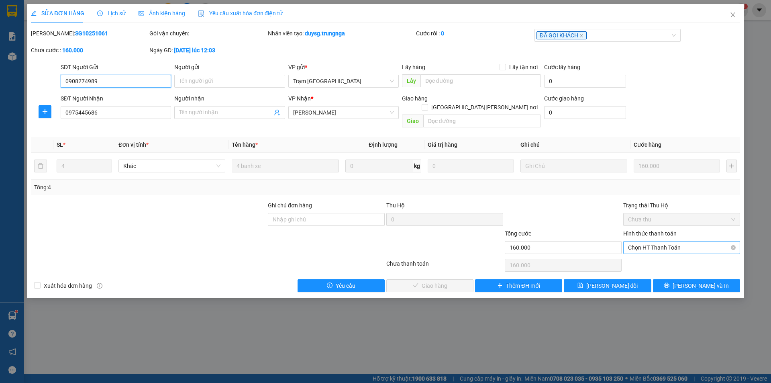
click at [707, 241] on span "Chọn HT Thanh Toán" at bounding box center [681, 247] width 107 height 12
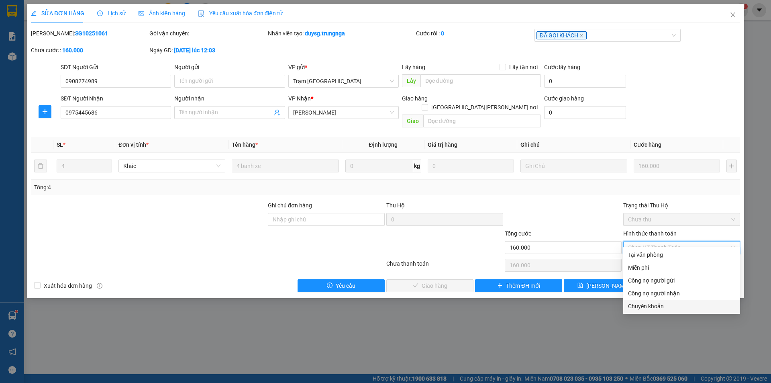
click at [658, 305] on div "Chuyển khoản" at bounding box center [681, 306] width 107 height 9
type input "0"
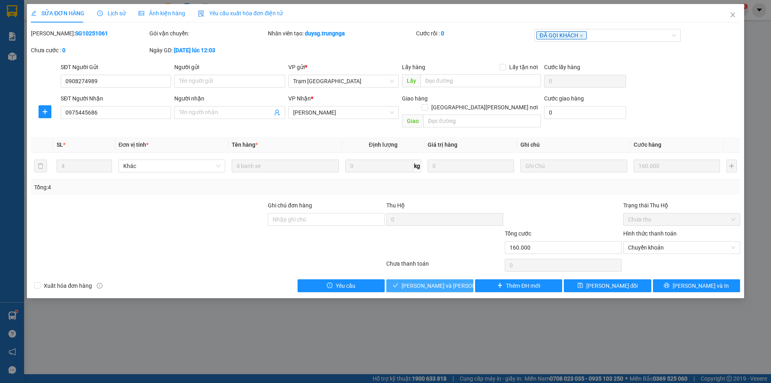
click at [441, 281] on span "[PERSON_NAME] và [PERSON_NAME] hàng" at bounding box center [456, 285] width 108 height 9
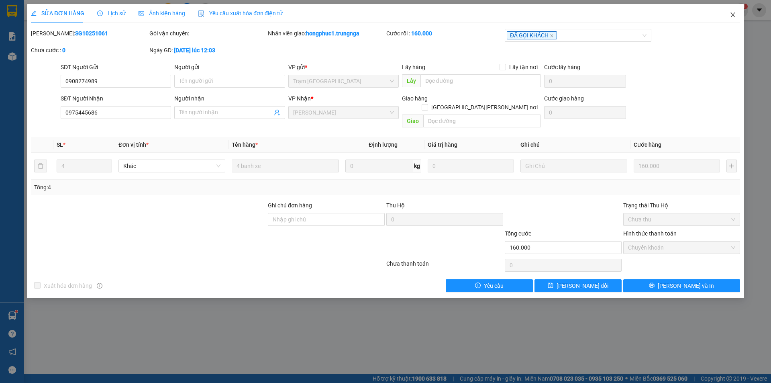
click at [733, 11] on span "Close" at bounding box center [733, 15] width 22 height 22
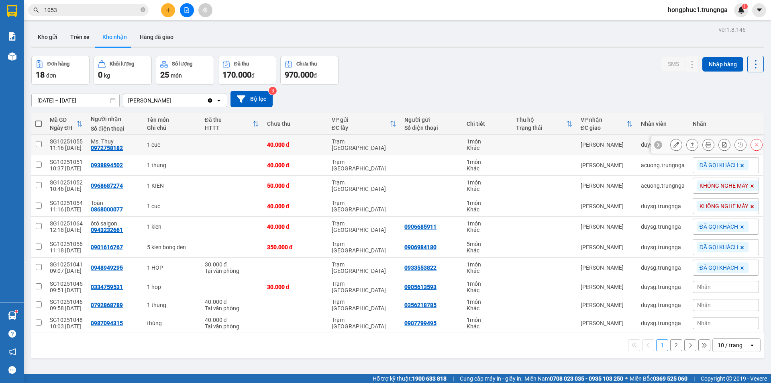
click at [102, 147] on div "0972758182" at bounding box center [107, 148] width 32 height 6
copy div "0972758182"
click at [103, 185] on div "0968687274" at bounding box center [107, 185] width 32 height 6
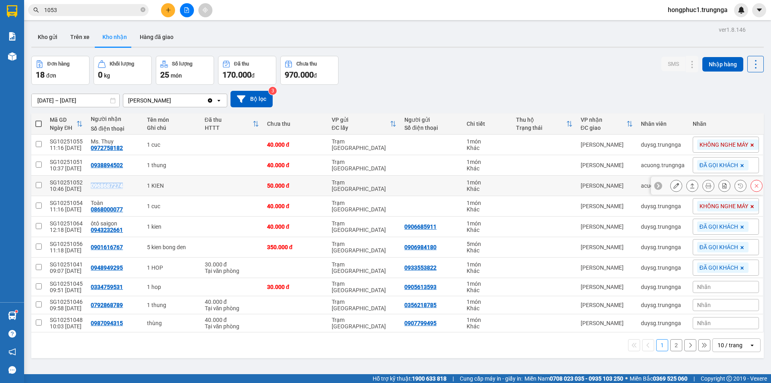
copy div "0968687274"
click at [123, 10] on input "1053" at bounding box center [91, 10] width 95 height 9
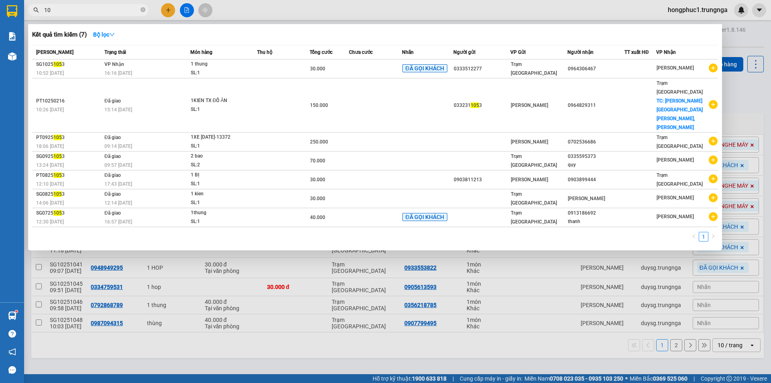
type input "1"
type input "502"
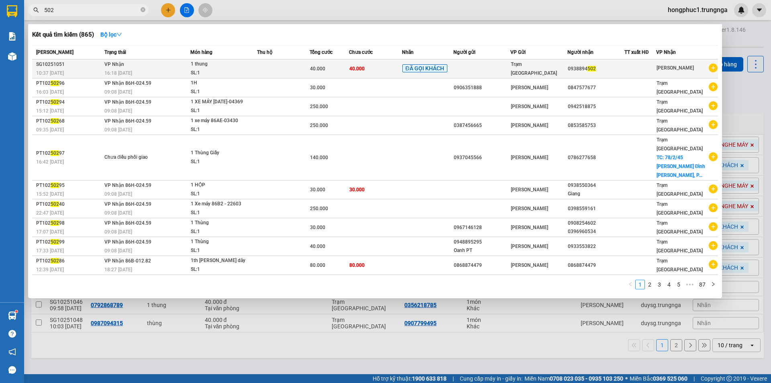
click at [401, 66] on td "40.000" at bounding box center [375, 68] width 53 height 19
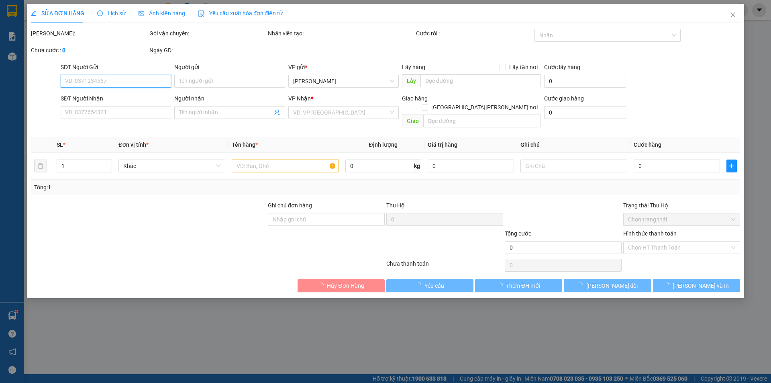
type input "0938894502"
type input "40.000"
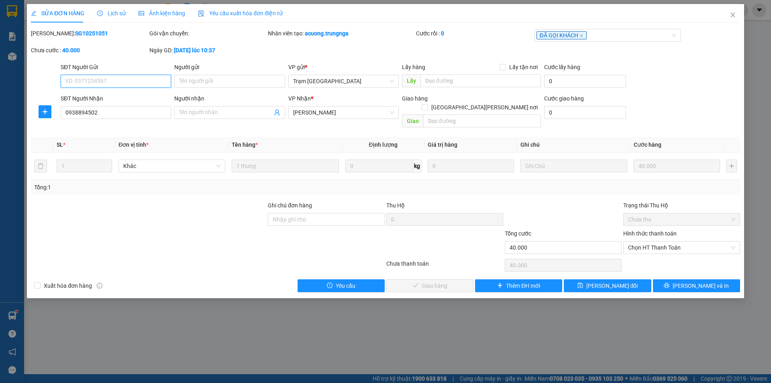
click at [635, 241] on span "Chọn HT Thanh Toán" at bounding box center [681, 247] width 107 height 12
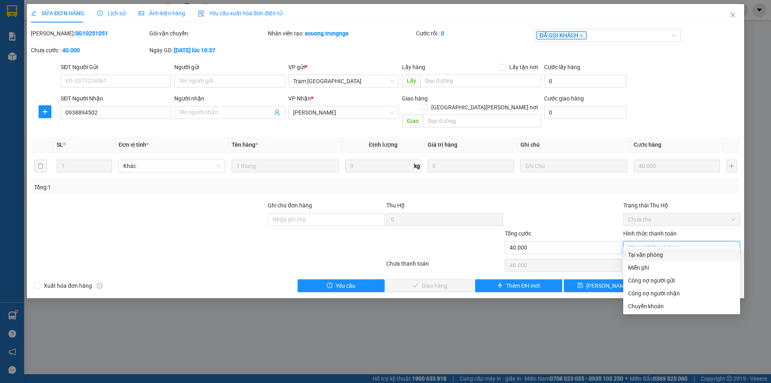
click at [637, 253] on div "Tại văn phòng" at bounding box center [681, 254] width 107 height 9
type input "0"
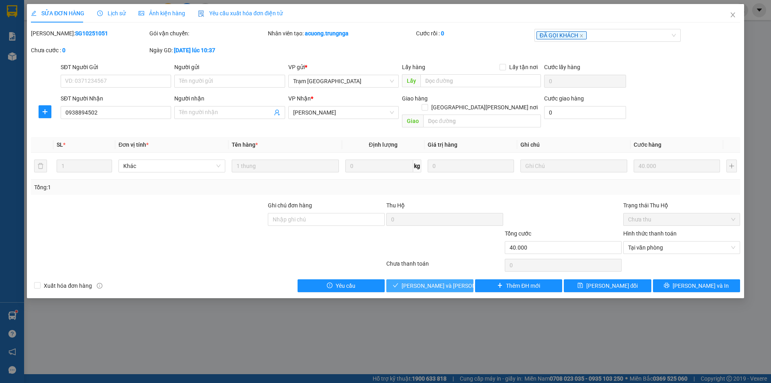
click at [436, 281] on span "[PERSON_NAME] và [PERSON_NAME] hàng" at bounding box center [456, 285] width 108 height 9
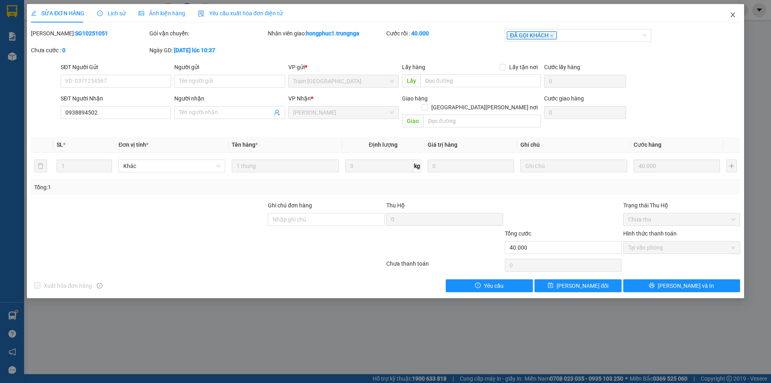
click at [733, 16] on icon "close" at bounding box center [733, 15] width 6 height 6
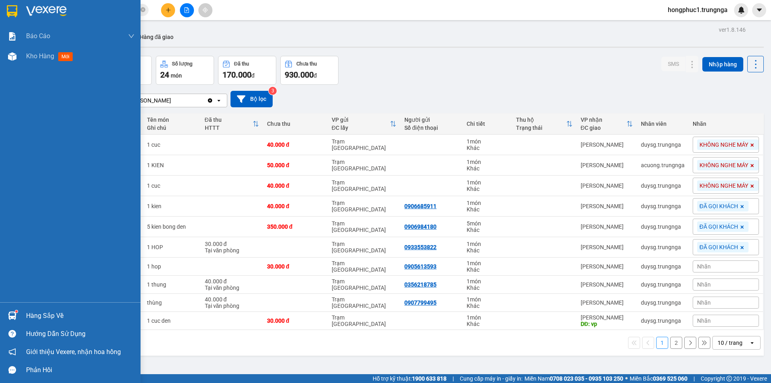
click at [27, 313] on div "Hàng sắp về" at bounding box center [80, 316] width 108 height 12
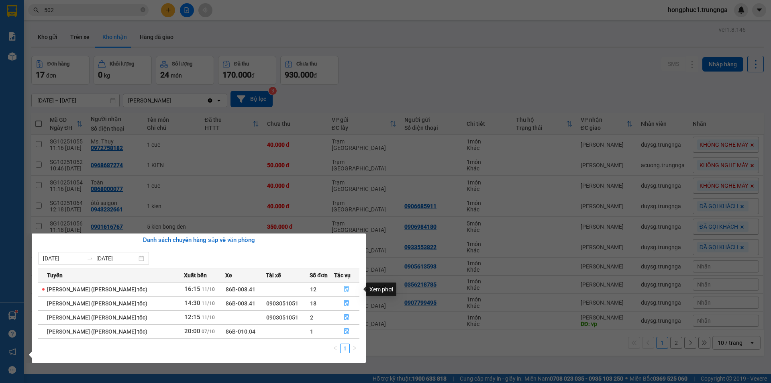
click at [350, 288] on button "button" at bounding box center [347, 289] width 25 height 13
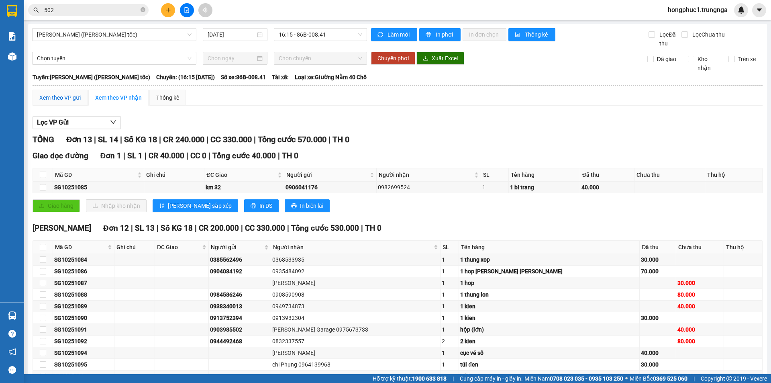
click at [58, 96] on div "Xem theo VP gửi" at bounding box center [59, 97] width 41 height 9
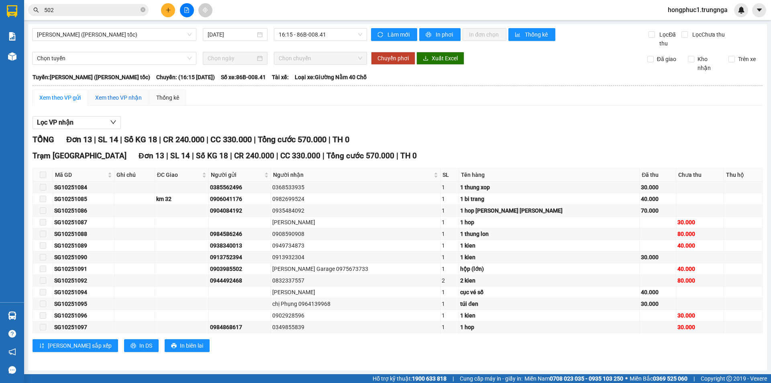
click at [104, 96] on div "Xem theo VP nhận" at bounding box center [118, 97] width 47 height 9
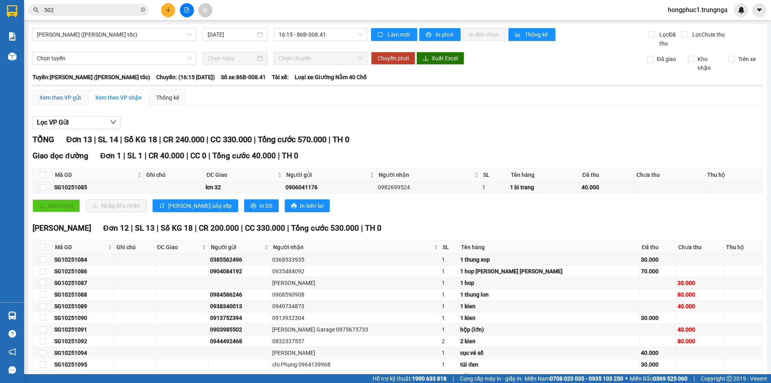
click at [72, 98] on div "Xem theo VP gửi" at bounding box center [59, 97] width 41 height 9
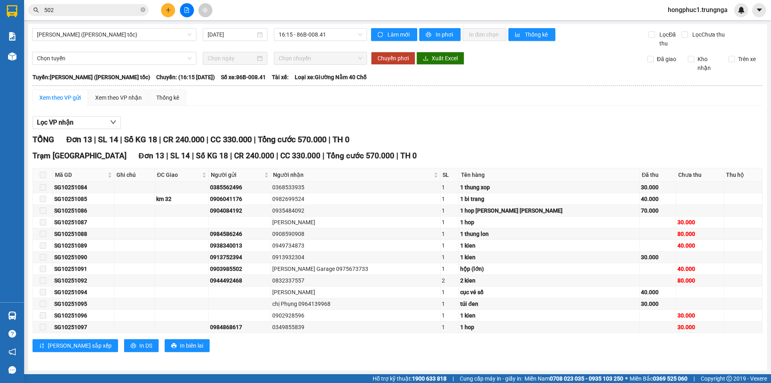
scroll to position [0, 0]
click at [124, 346] on button "In DS" at bounding box center [141, 345] width 35 height 13
